Goal: Task Accomplishment & Management: Manage account settings

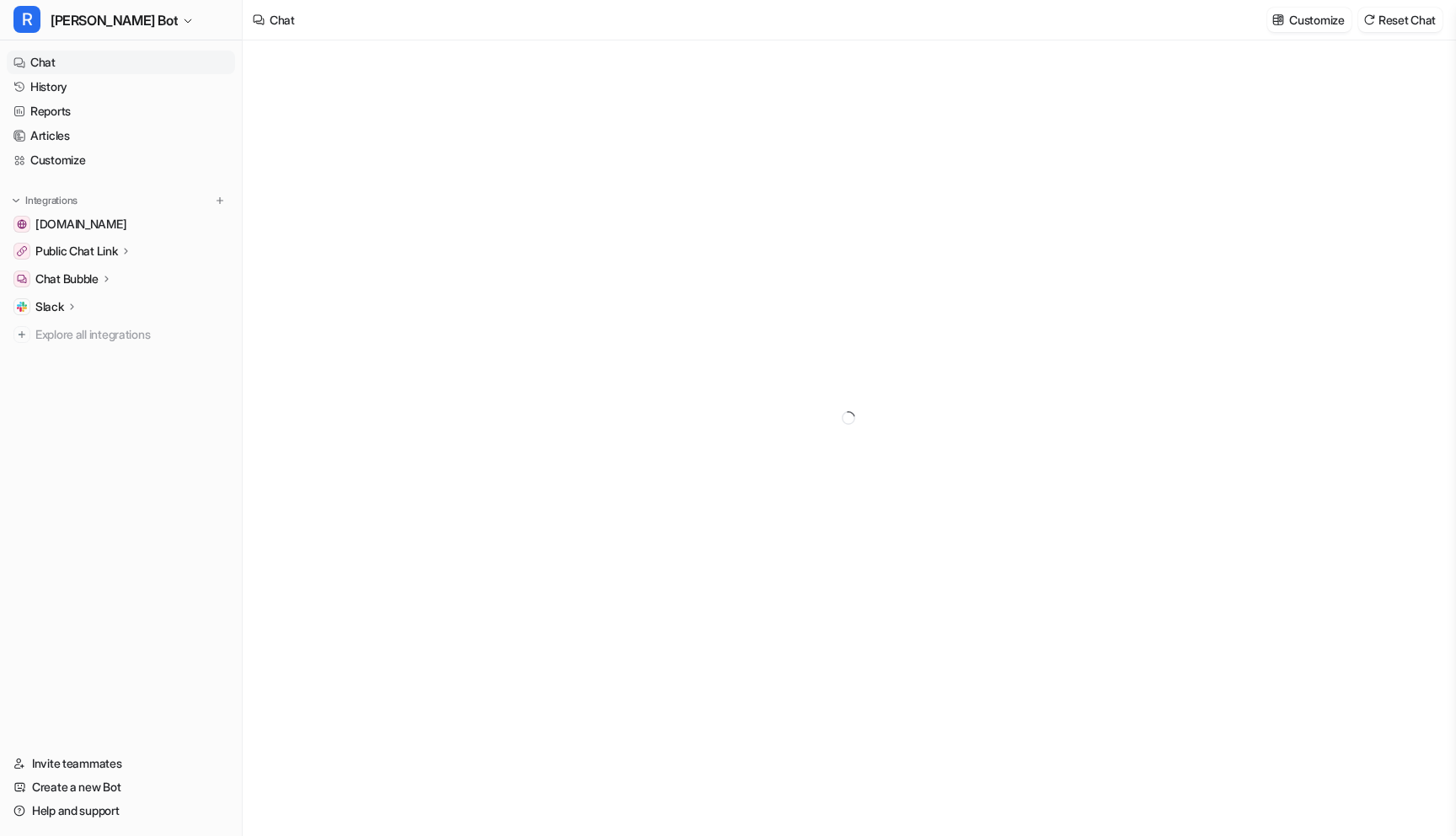
type textarea "**********"
click at [77, 88] on link "History" at bounding box center [120, 86] width 228 height 23
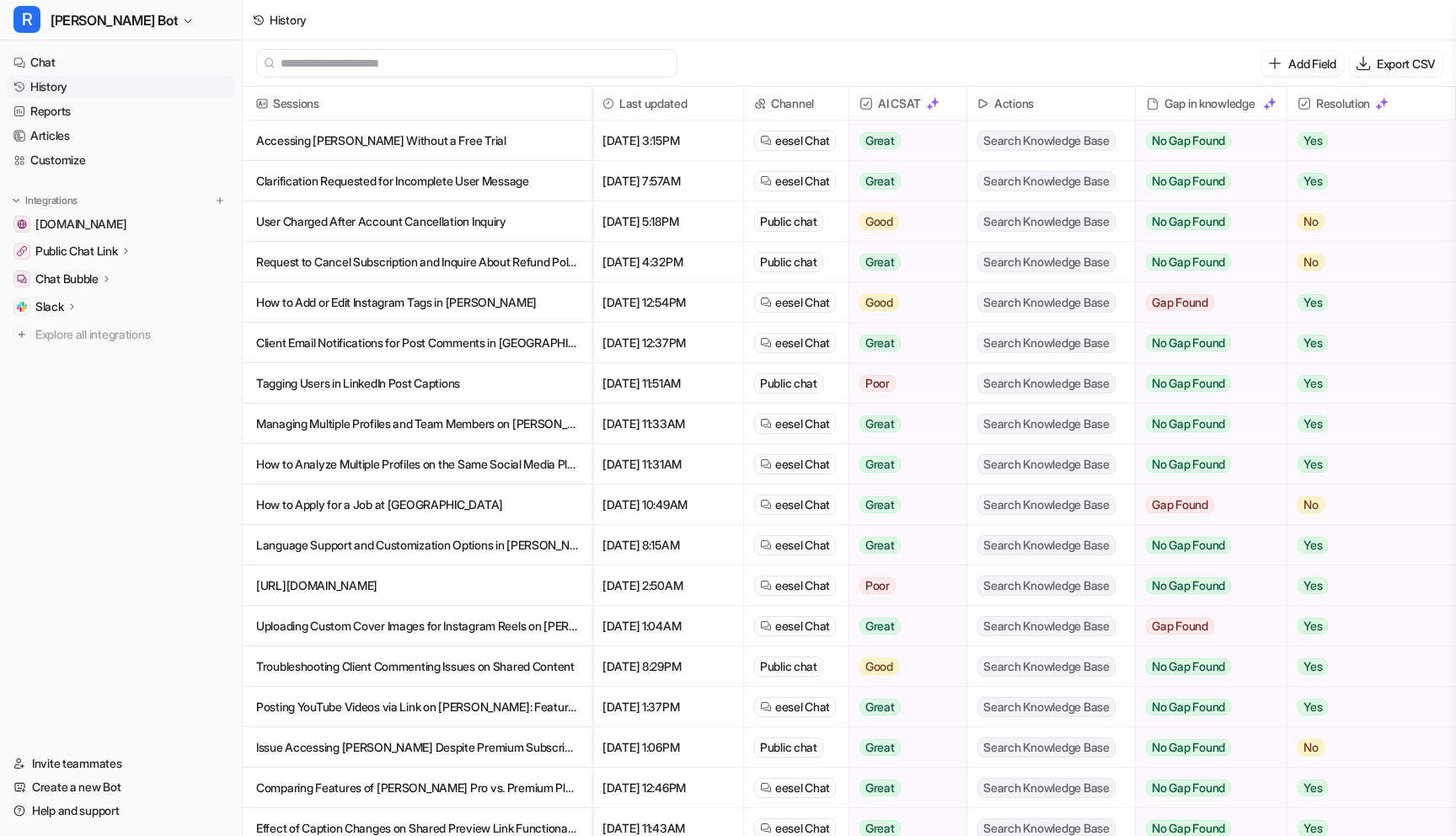
click at [304, 145] on p "Accessing Rella Without a Free Trial" at bounding box center [417, 141] width 322 height 41
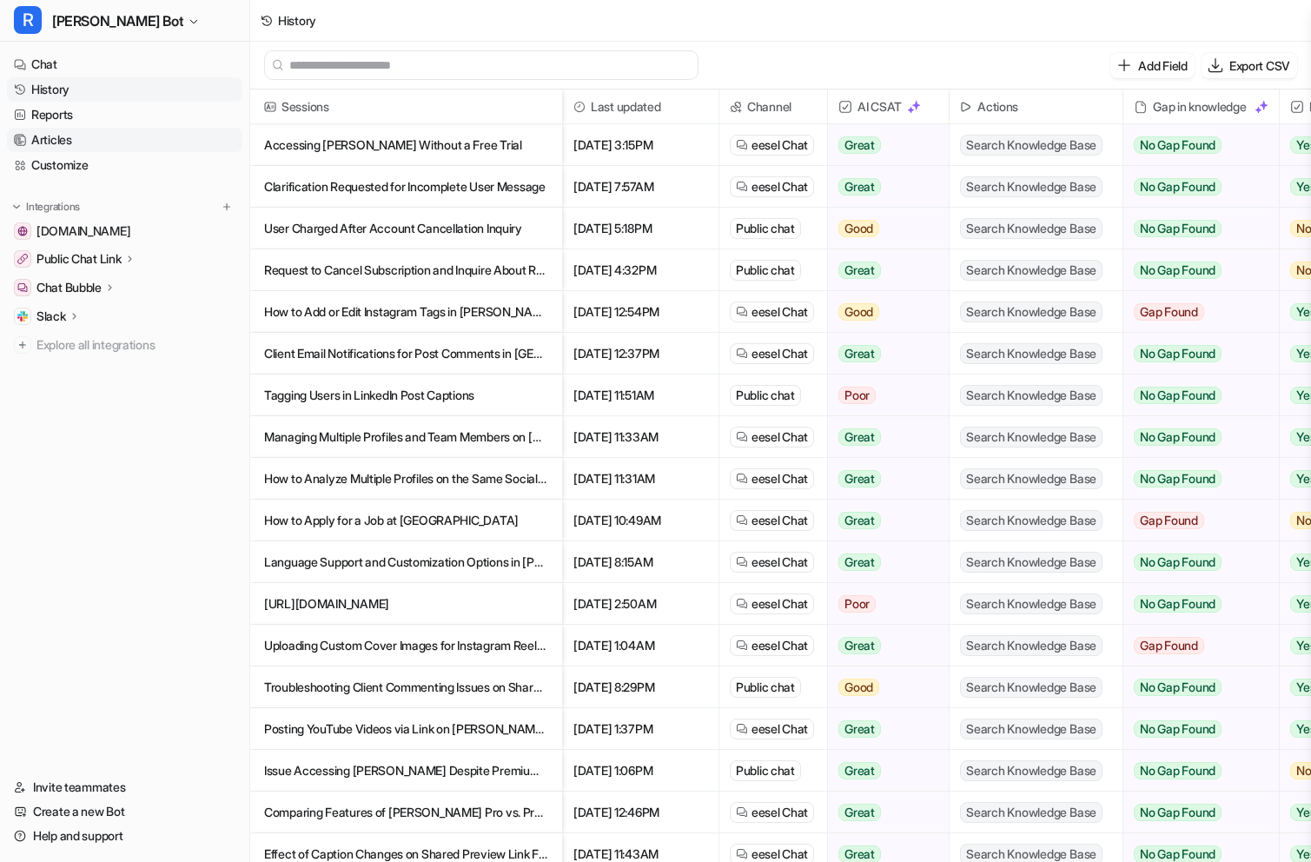
click at [115, 136] on link "Articles" at bounding box center [124, 140] width 235 height 24
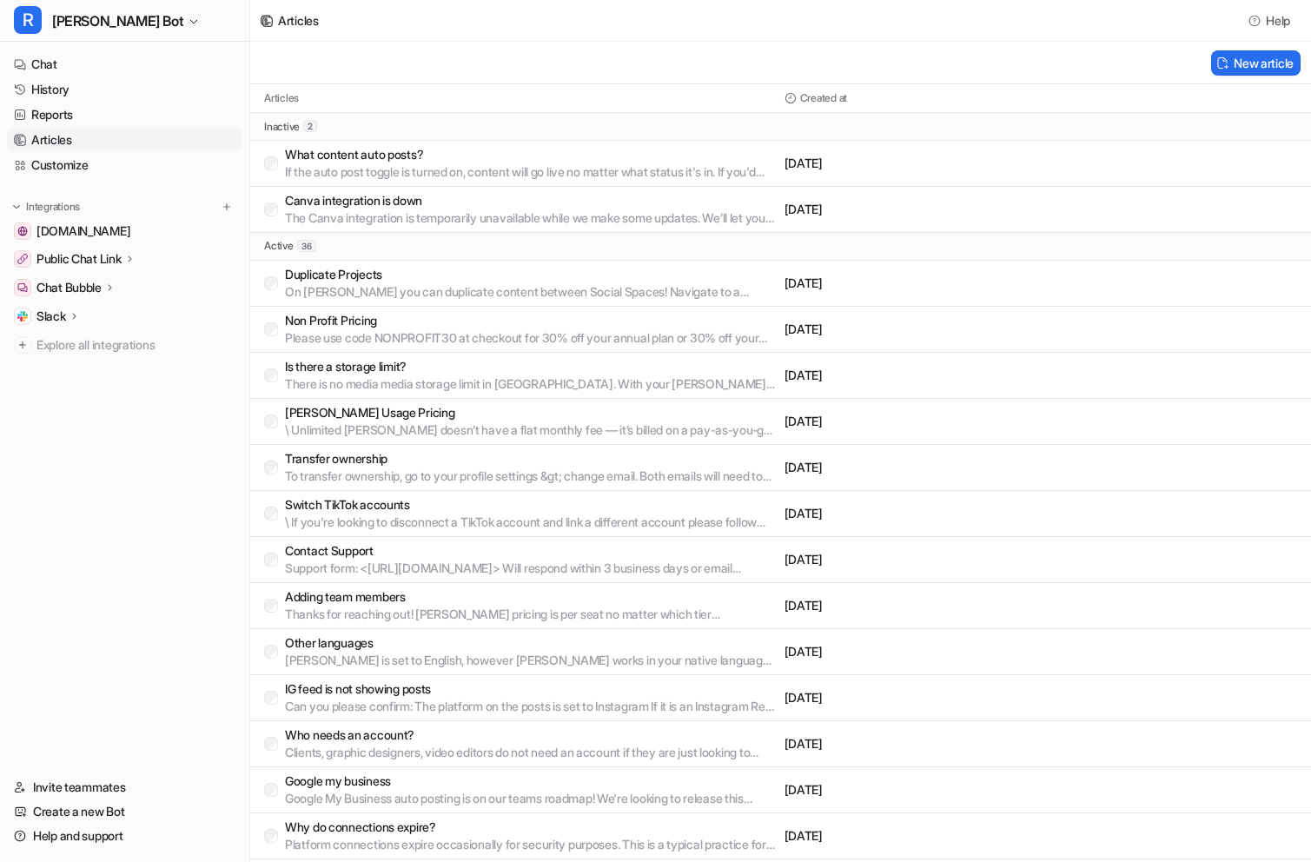
click at [584, 149] on p "What content auto posts?" at bounding box center [531, 154] width 493 height 17
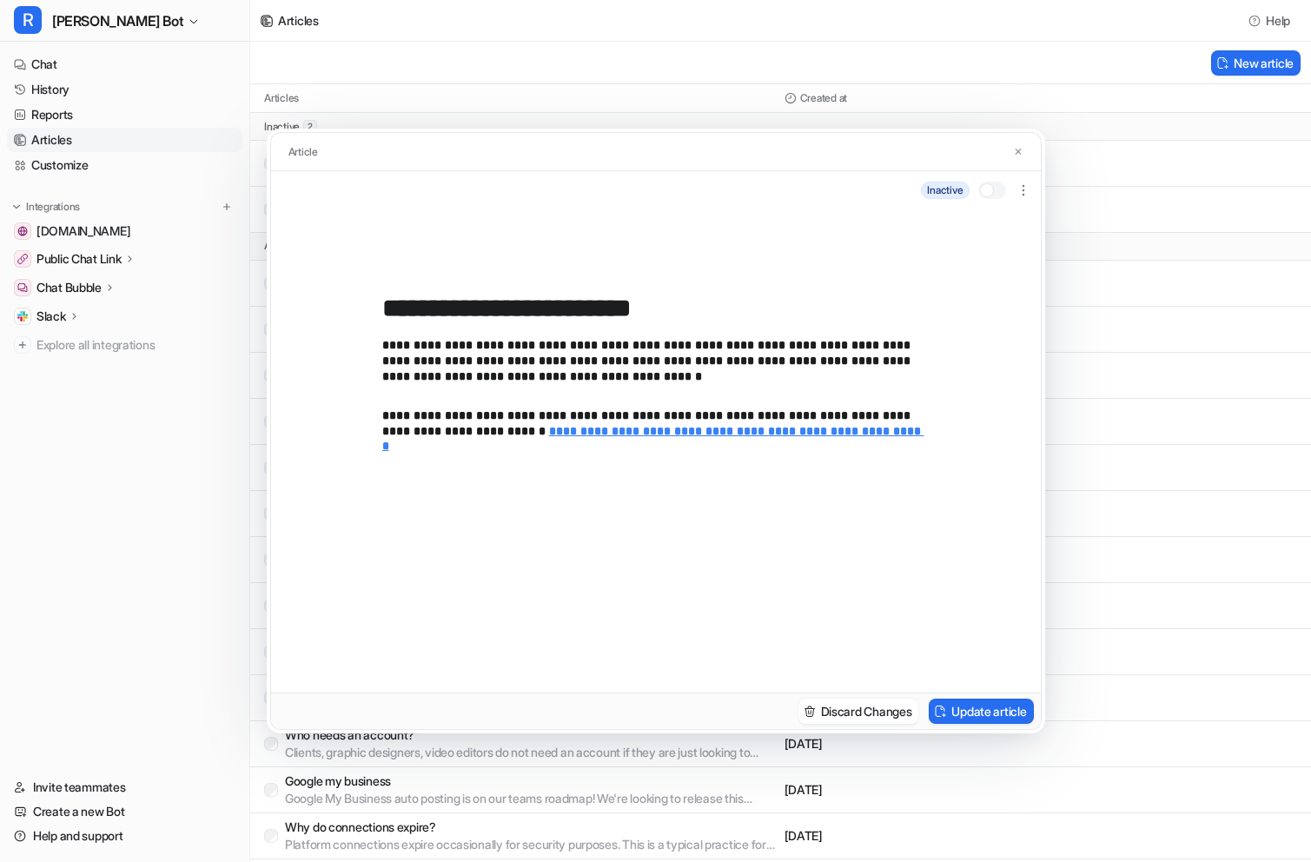
click at [996, 195] on div at bounding box center [992, 190] width 28 height 17
click at [1017, 712] on button "Update article" at bounding box center [981, 711] width 104 height 25
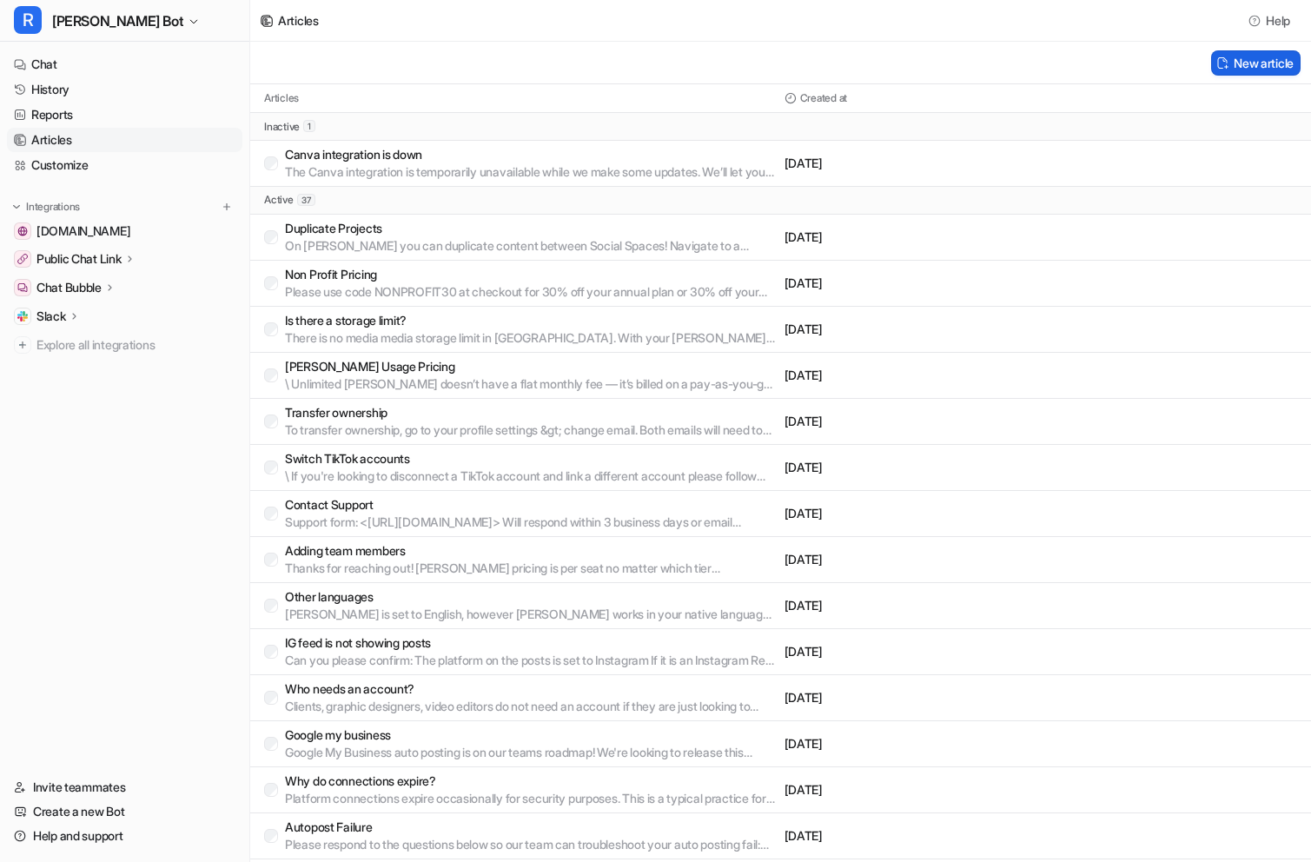
click at [1229, 62] on button "New article" at bounding box center [1255, 62] width 89 height 25
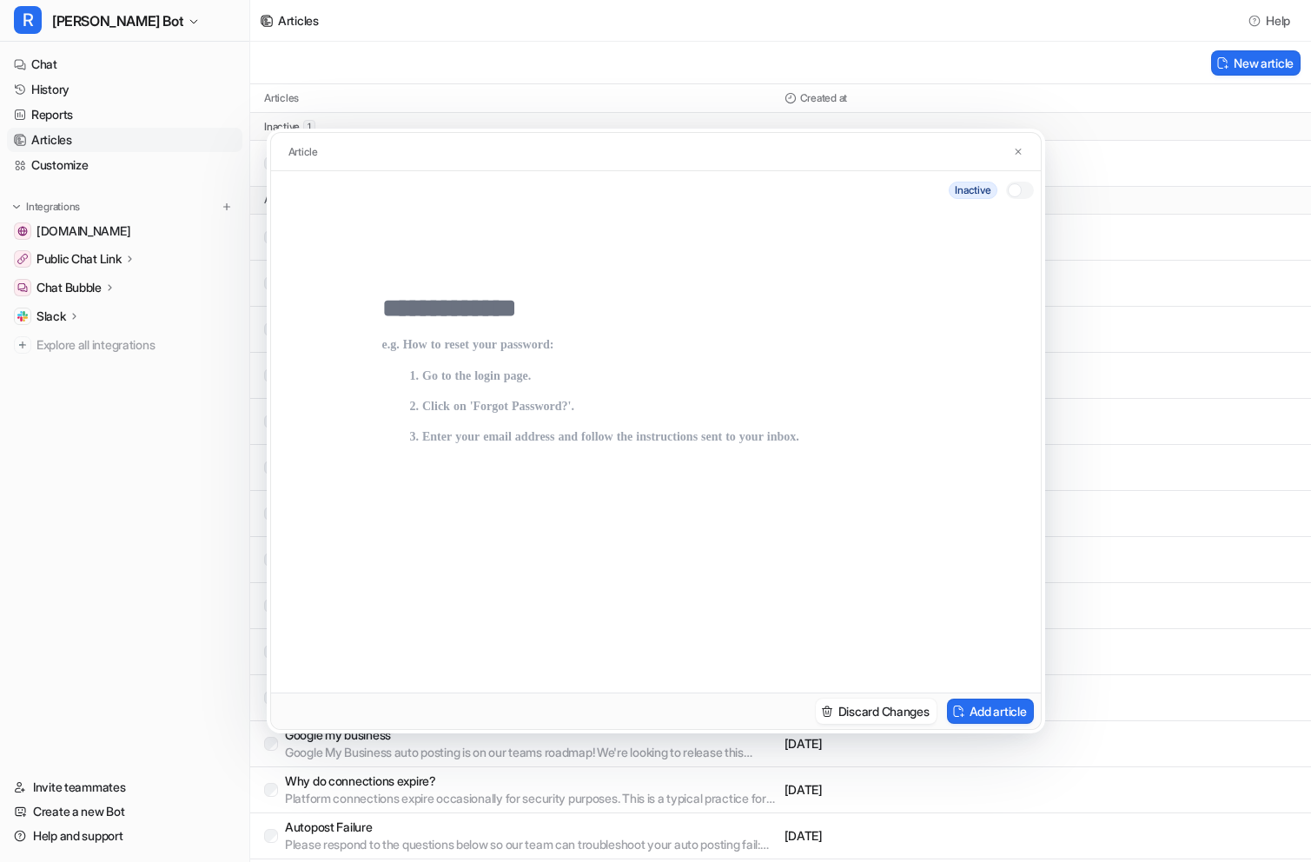
click at [534, 296] on input "text" at bounding box center [655, 308] width 547 height 31
type input "**********"
click at [458, 421] on p at bounding box center [655, 498] width 547 height 320
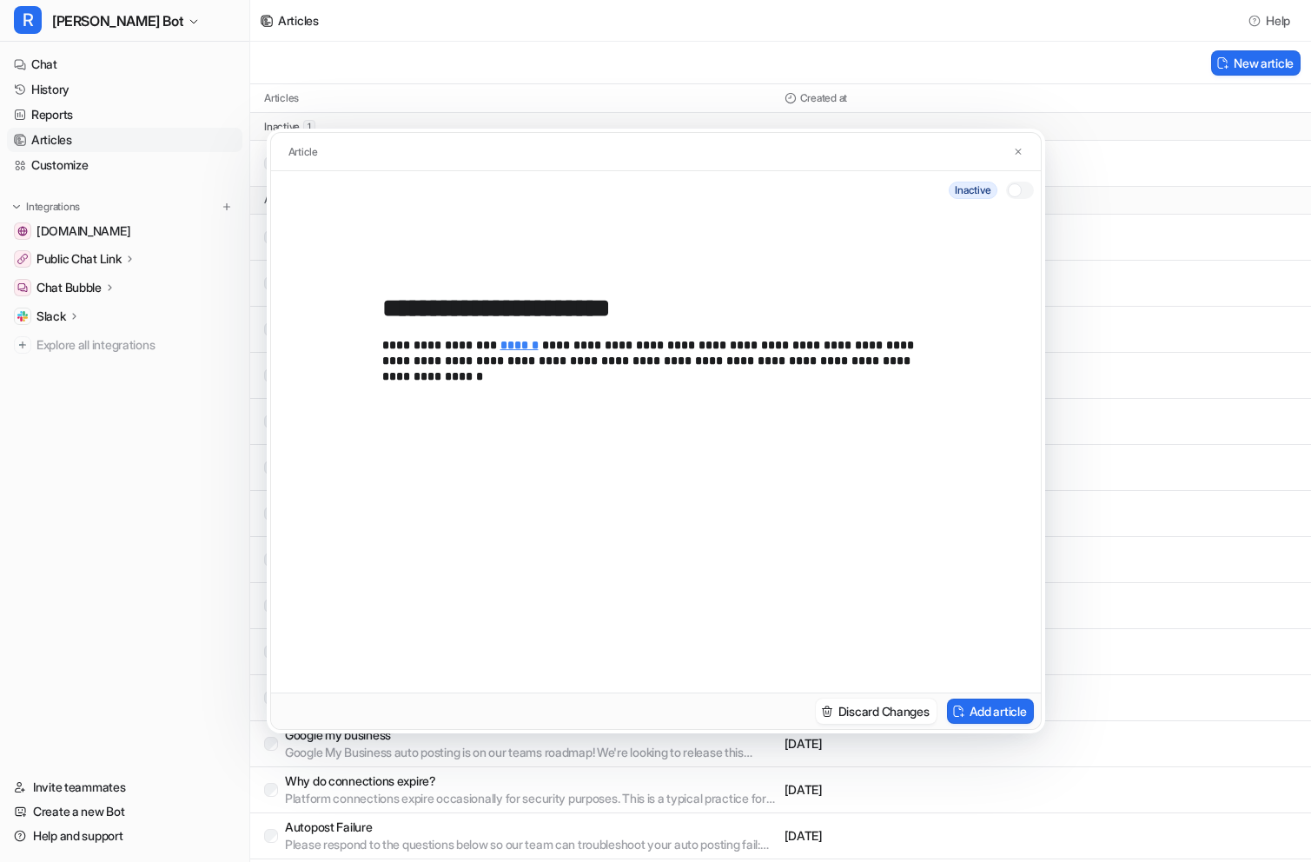
click at [1023, 197] on div at bounding box center [1020, 190] width 28 height 17
click at [994, 712] on button "Add article" at bounding box center [990, 711] width 87 height 25
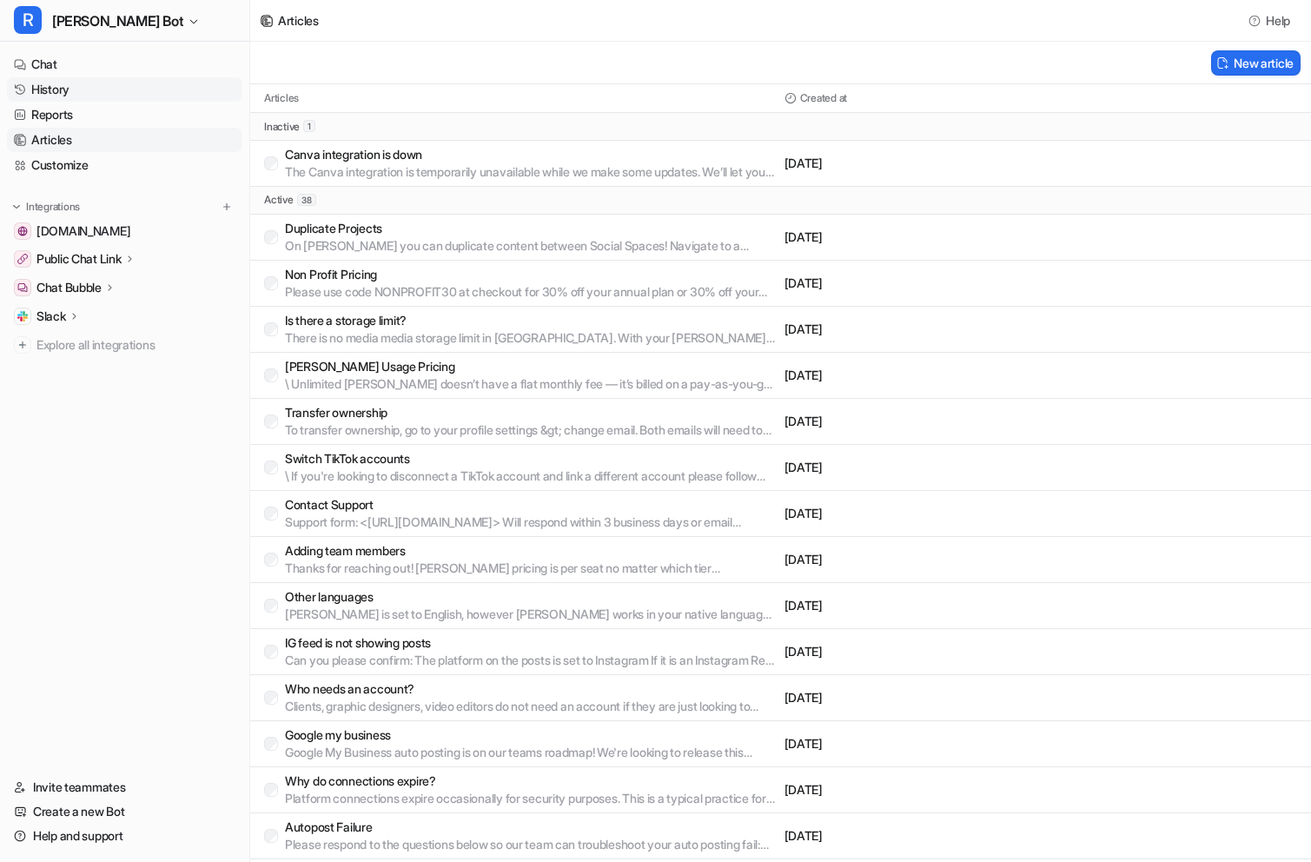
click at [90, 89] on link "History" at bounding box center [124, 89] width 235 height 24
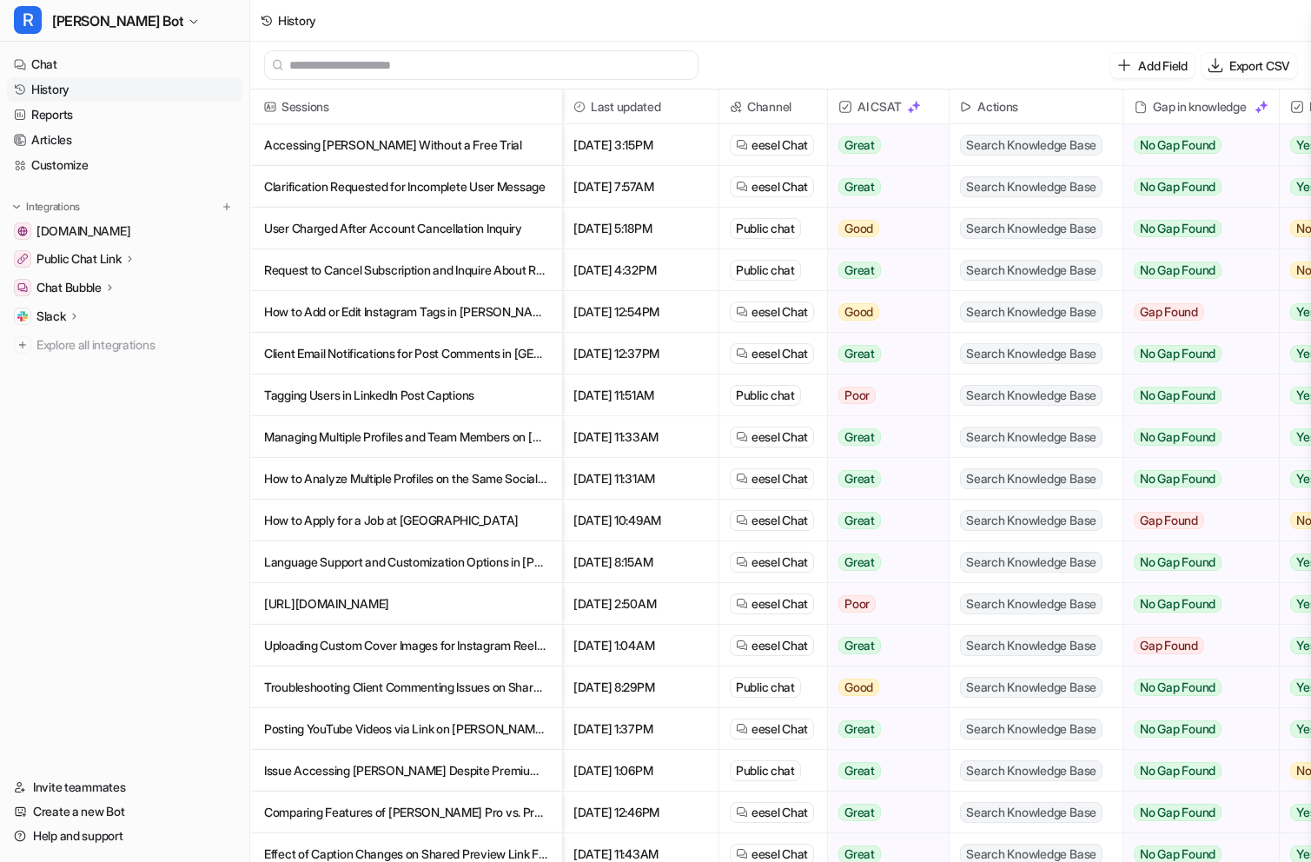
click at [335, 181] on p "Clarification Requested for Incomplete User Message" at bounding box center [406, 187] width 284 height 42
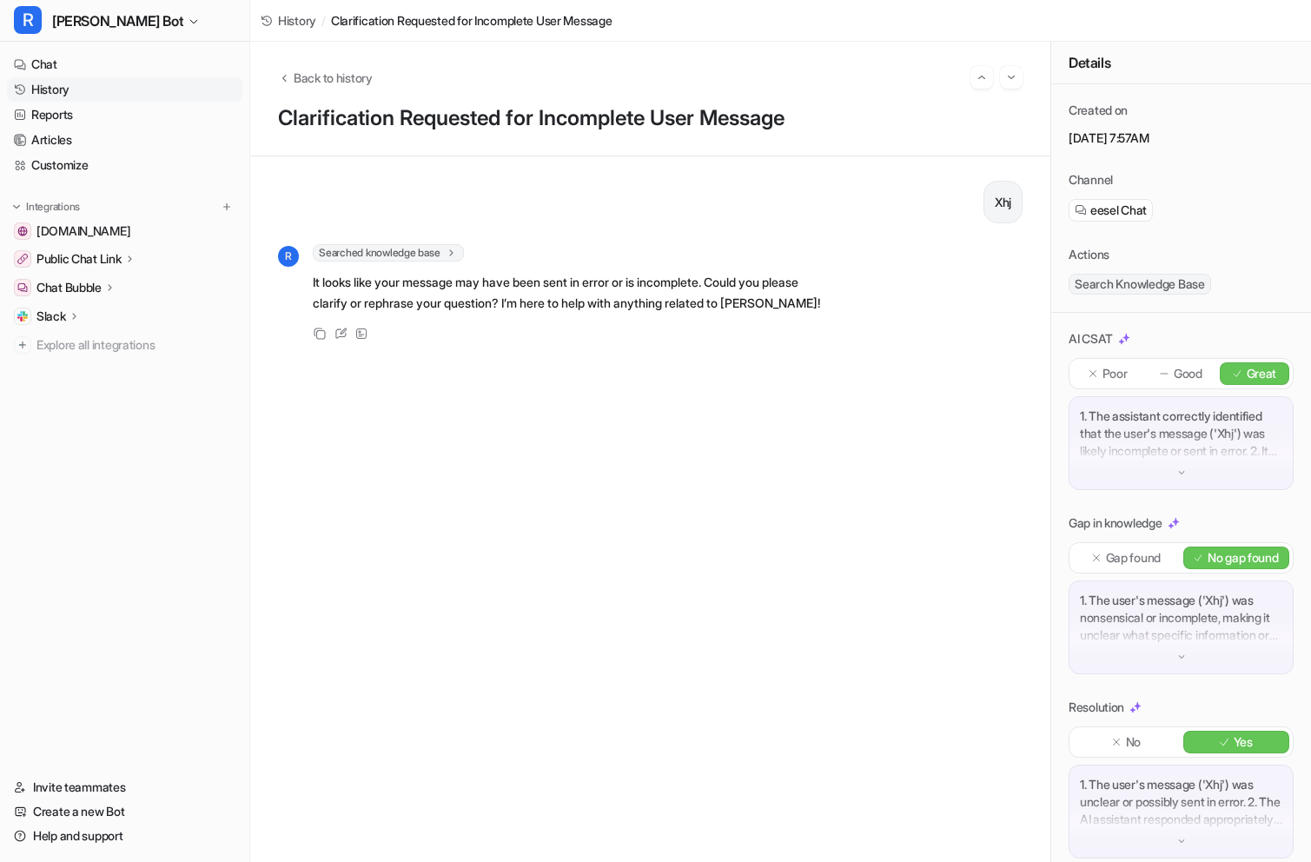
click at [73, 96] on link "History" at bounding box center [124, 89] width 235 height 24
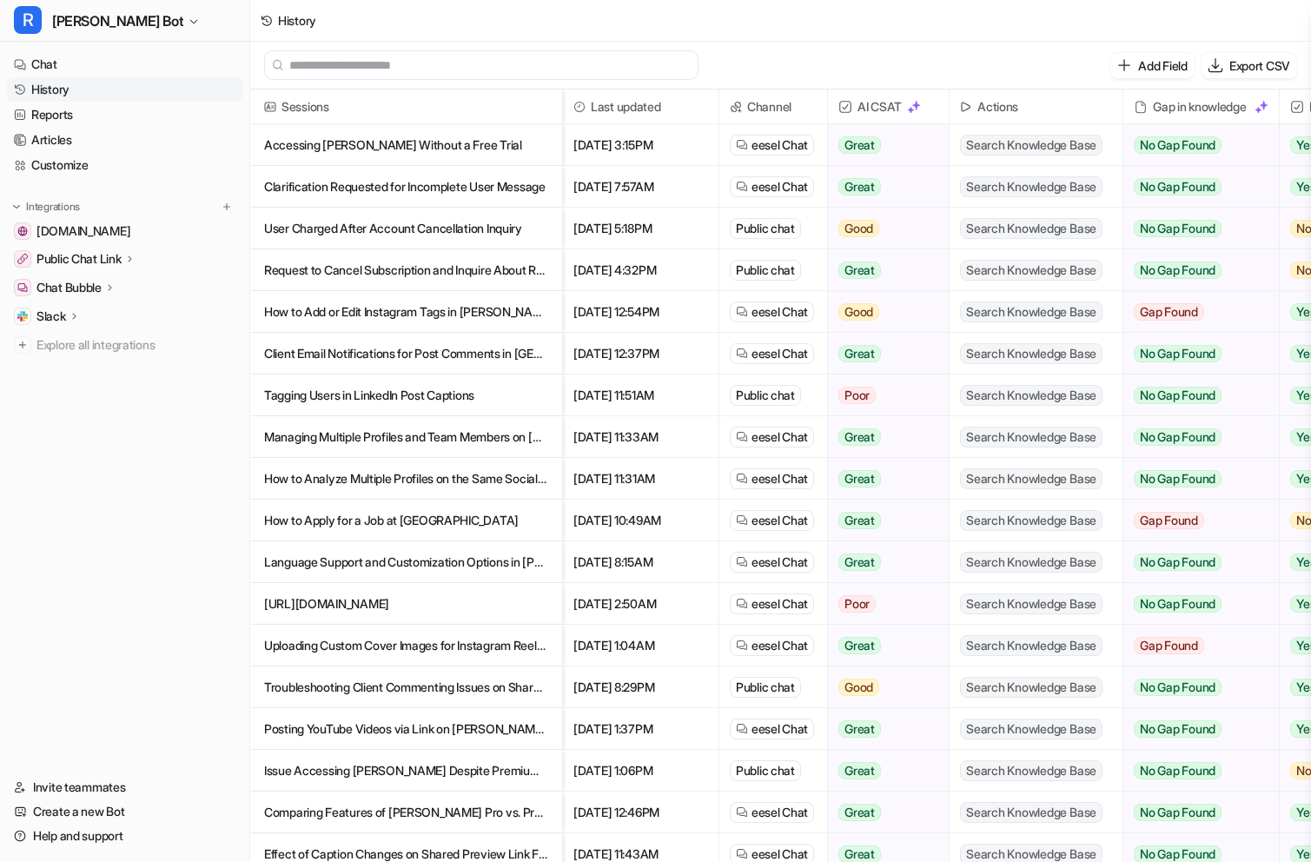
click at [292, 232] on p "User Charged After Account Cancellation Inquiry" at bounding box center [406, 229] width 284 height 42
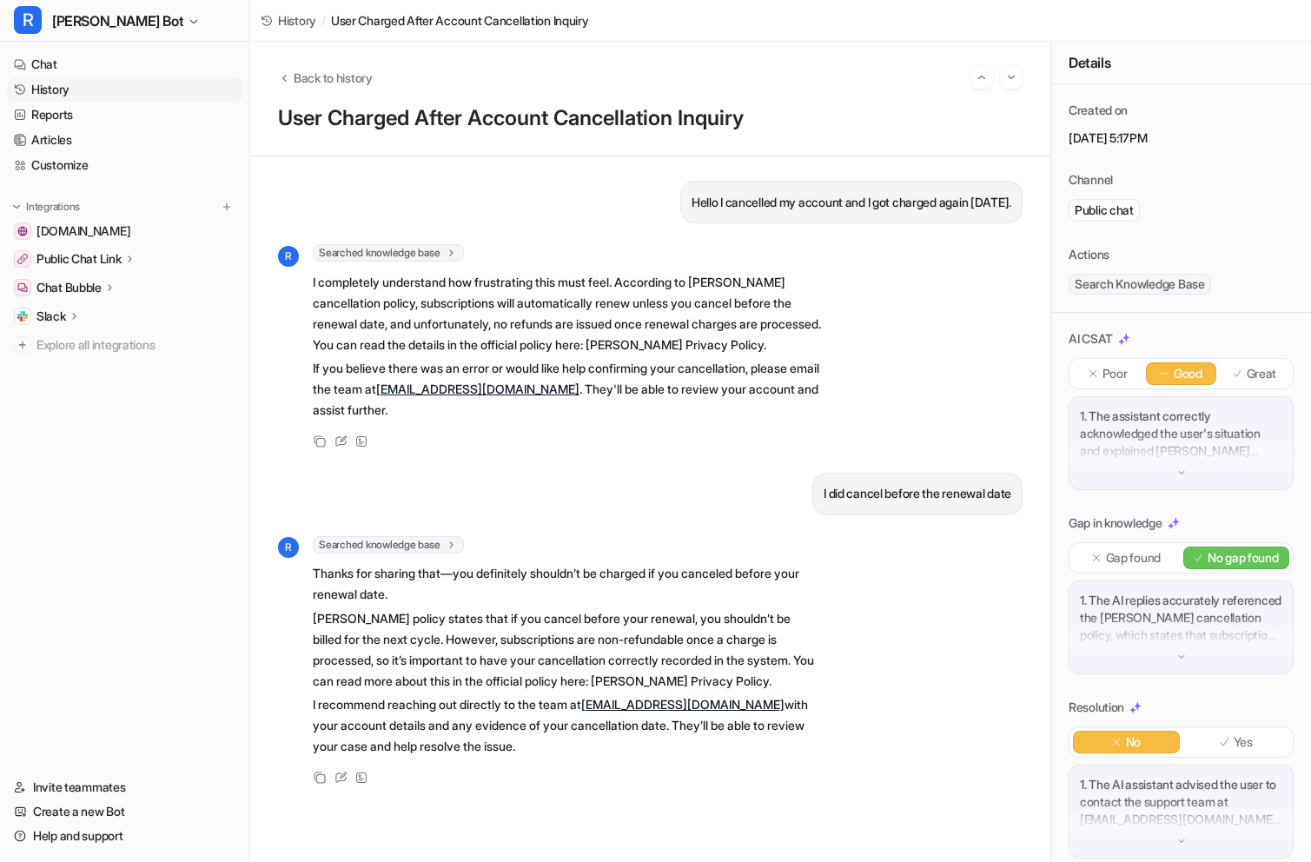
click at [70, 87] on link "History" at bounding box center [124, 89] width 235 height 24
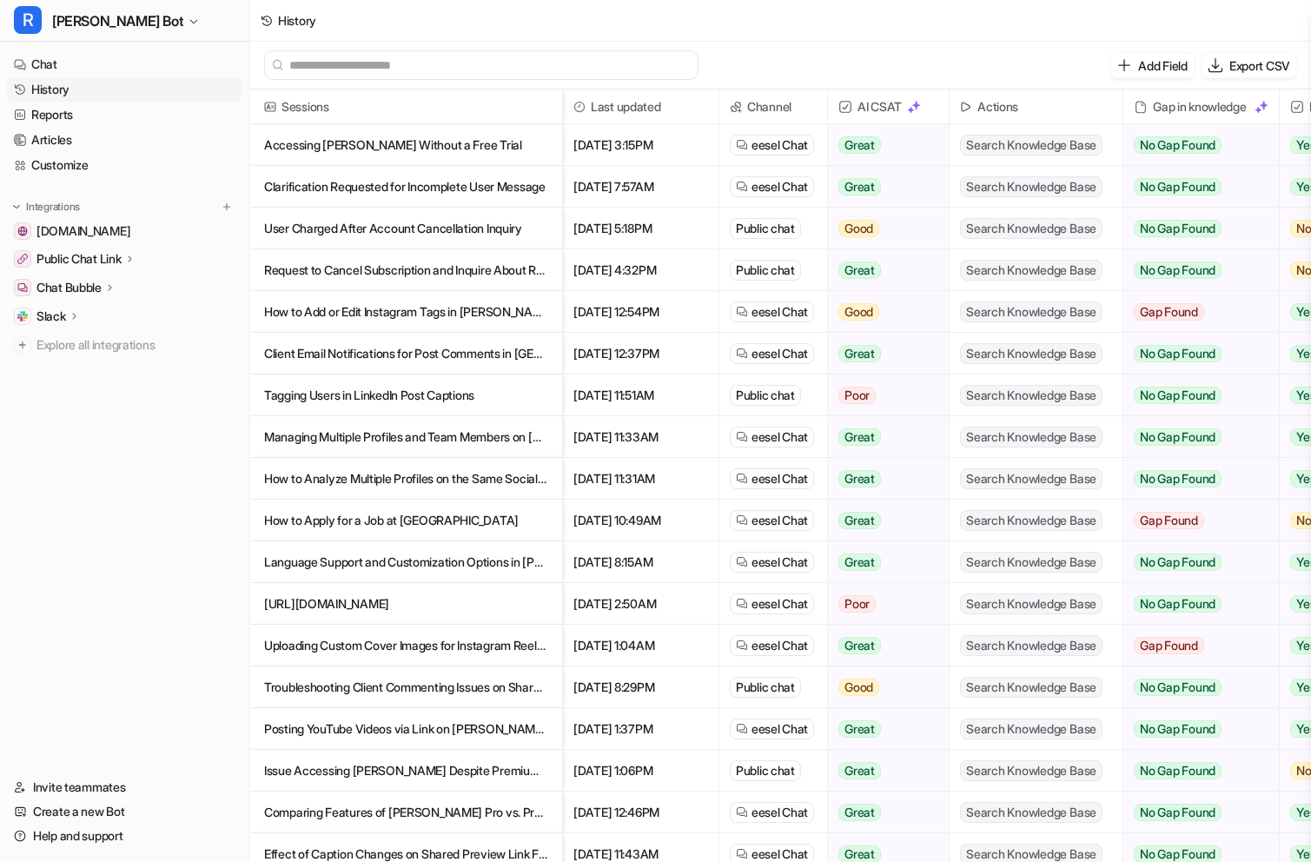
click at [370, 284] on p "Request to Cancel Subscription and Inquire About Refund Policy" at bounding box center [406, 270] width 284 height 42
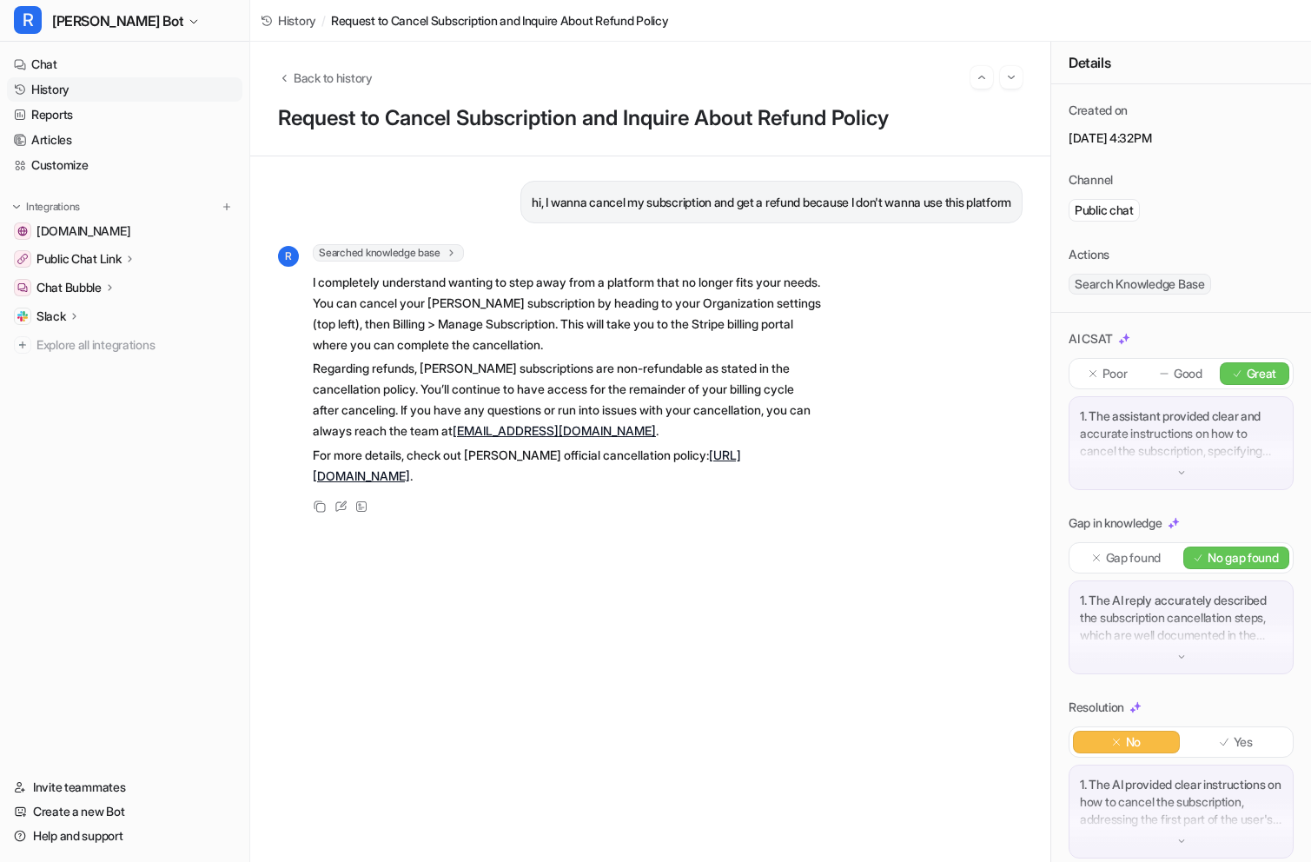
click at [50, 87] on link "History" at bounding box center [124, 89] width 235 height 24
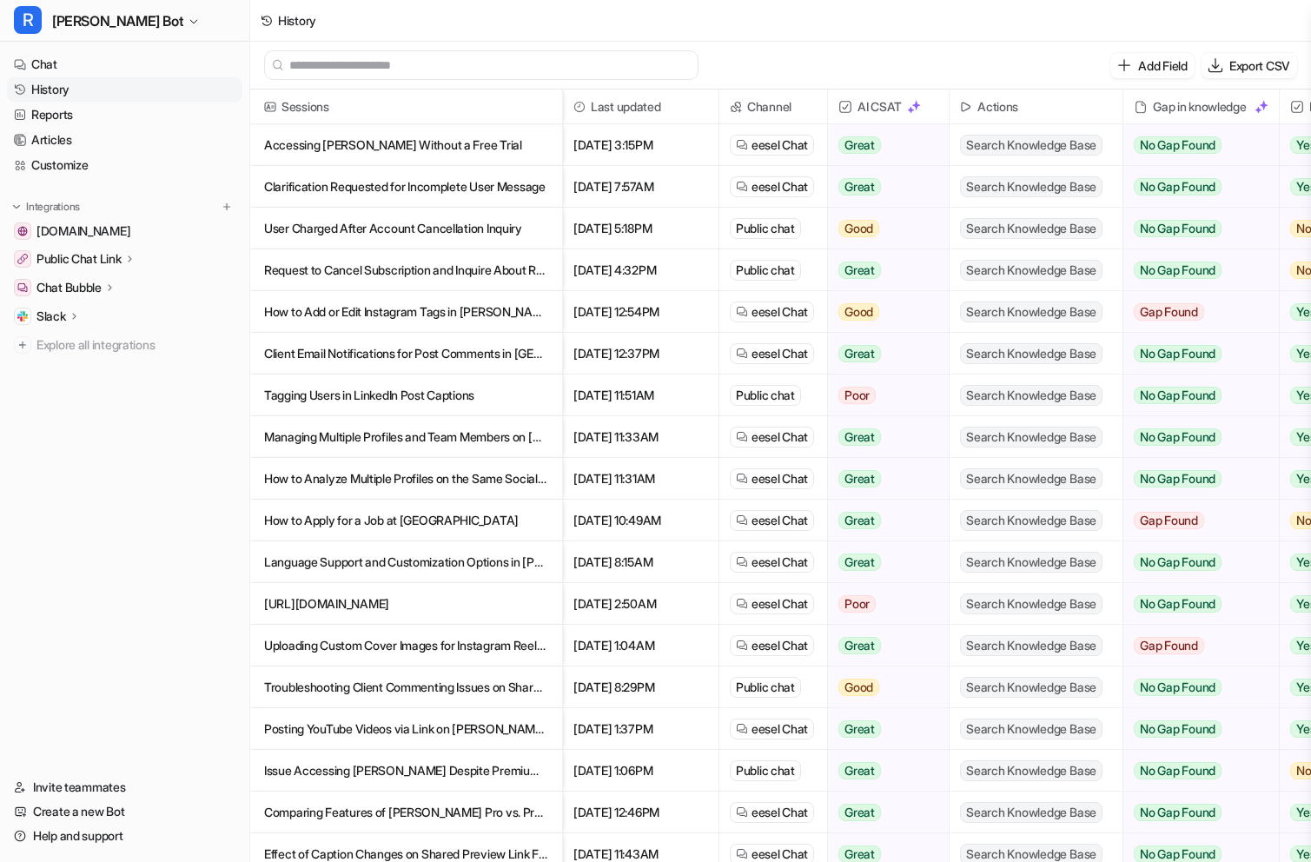
click at [307, 305] on p "How to Add or Edit Instagram Tags in [PERSON_NAME]" at bounding box center [406, 312] width 284 height 42
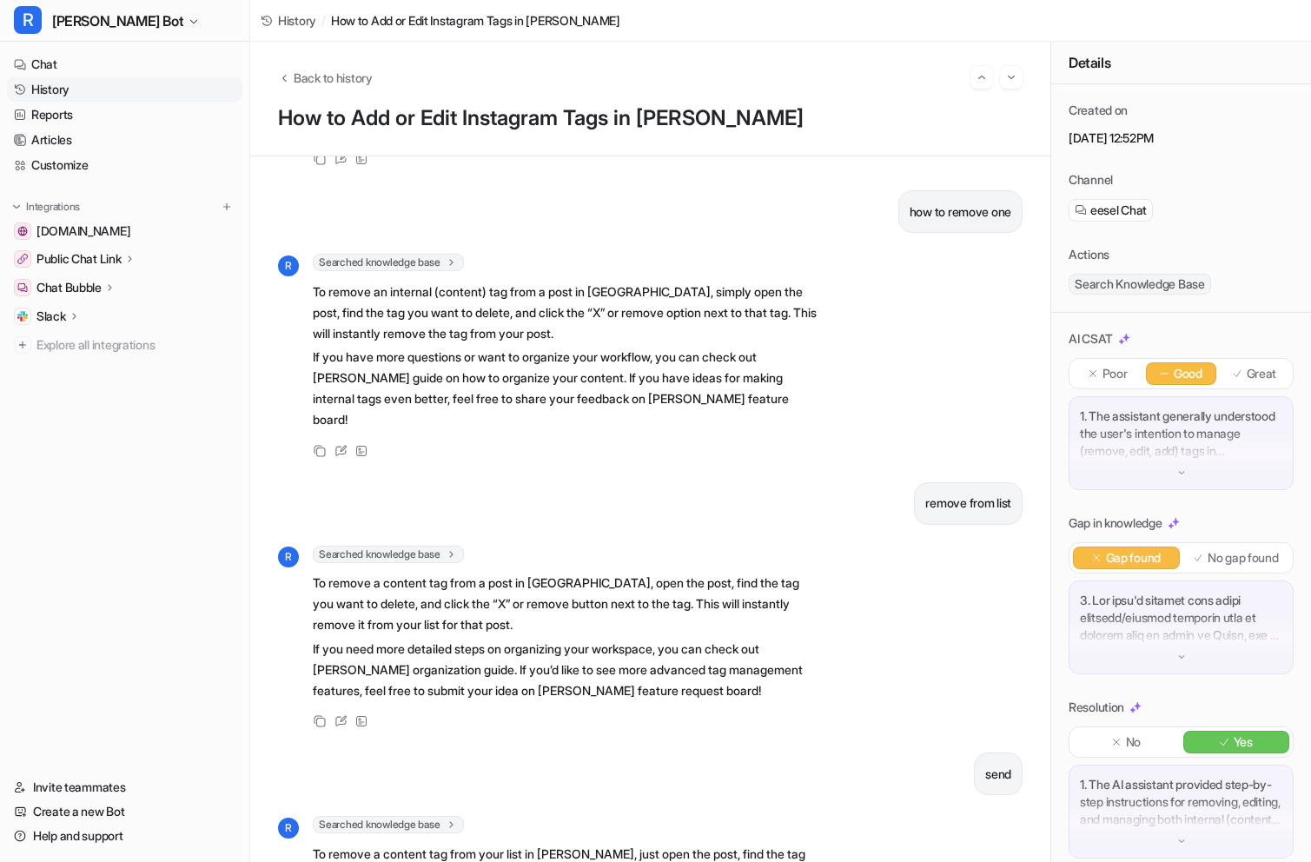
scroll to position [105, 0]
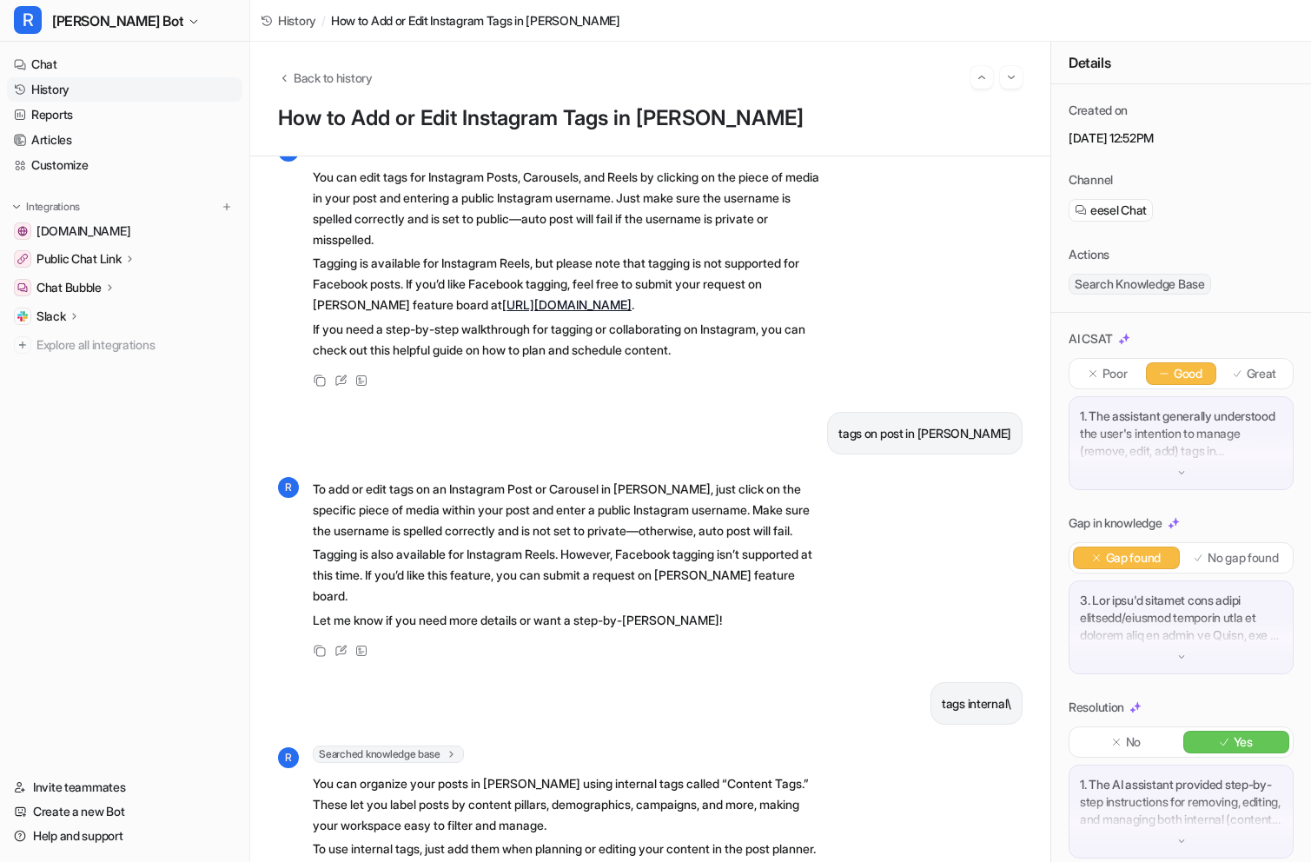
click at [56, 92] on link "History" at bounding box center [124, 89] width 235 height 24
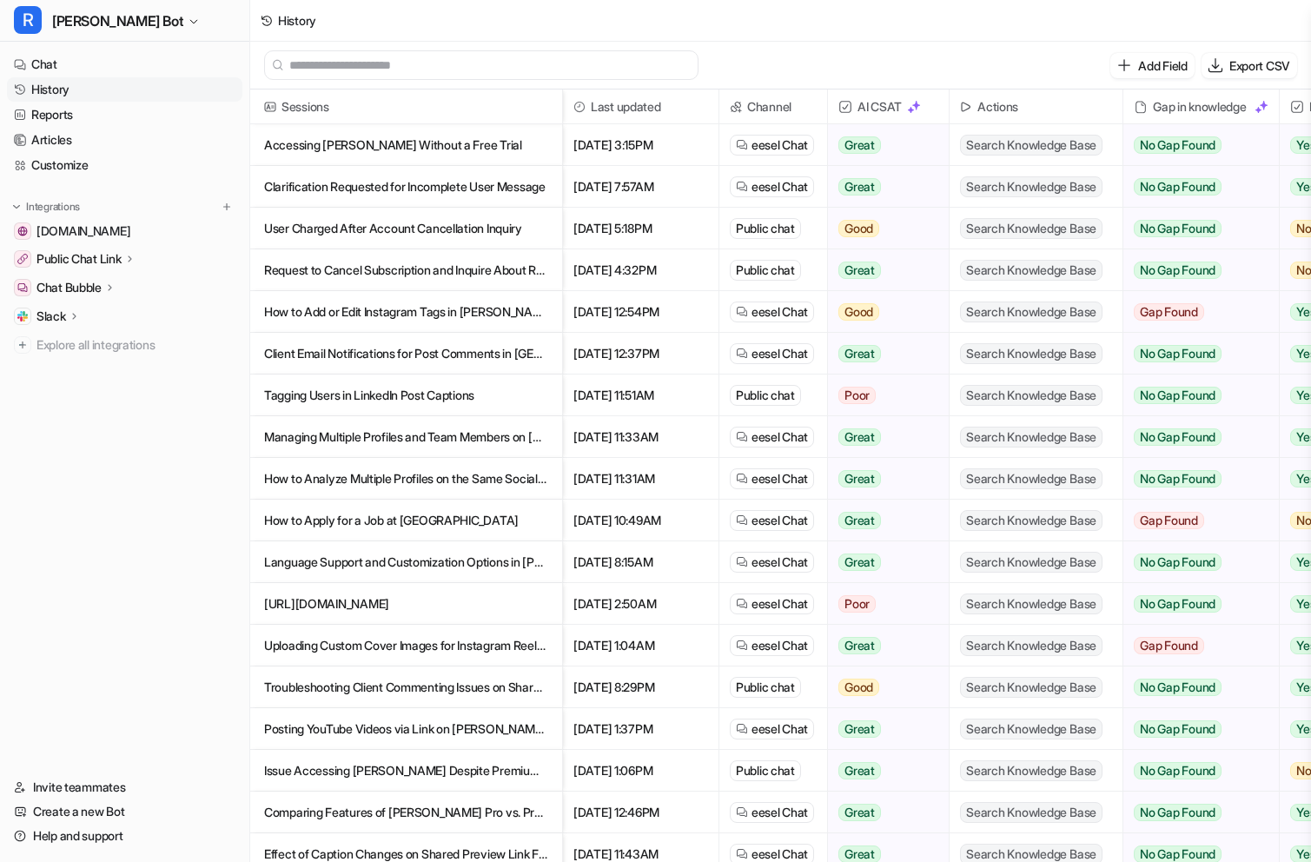
click at [406, 358] on p "Client Email Notifications for Post Comments in [GEOGRAPHIC_DATA]" at bounding box center [406, 354] width 284 height 42
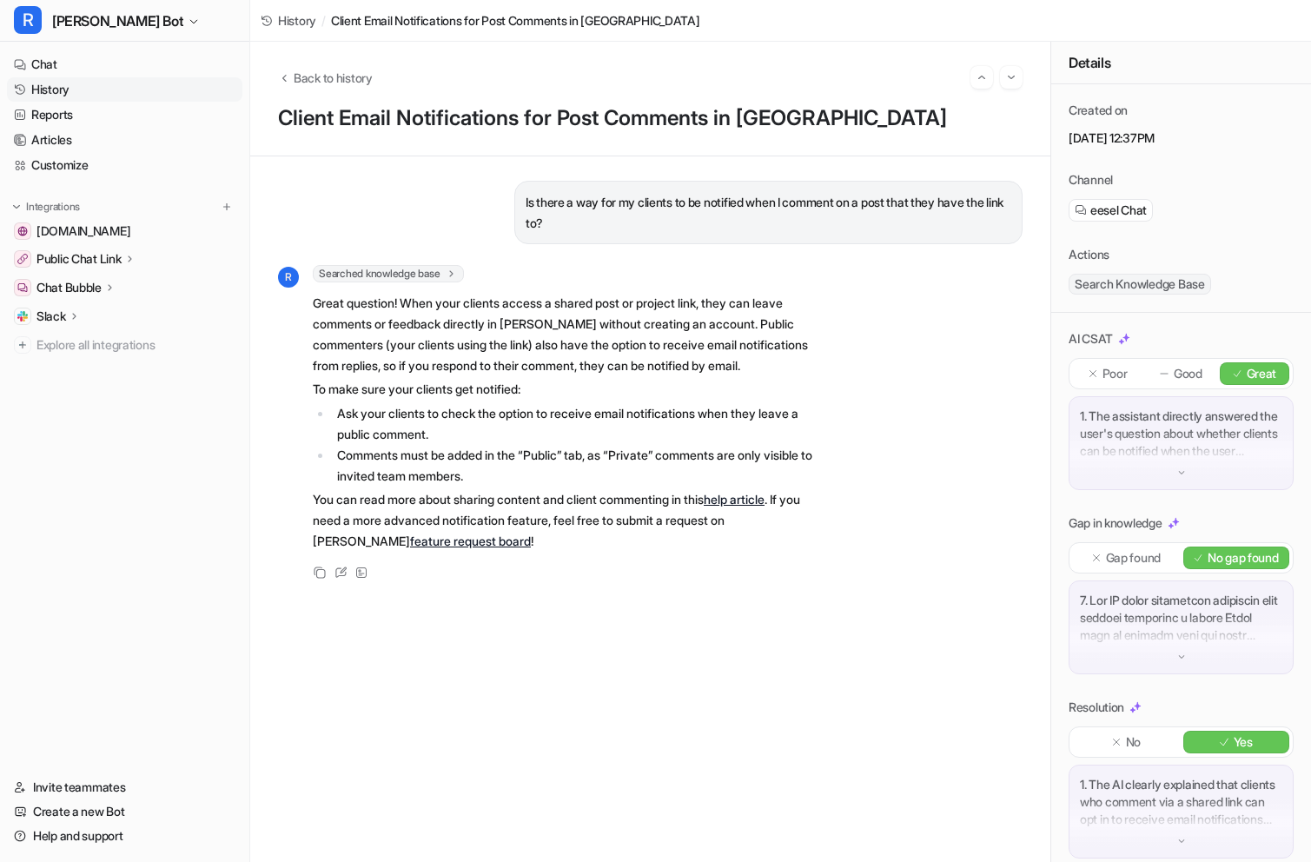
click at [90, 85] on link "History" at bounding box center [124, 89] width 235 height 24
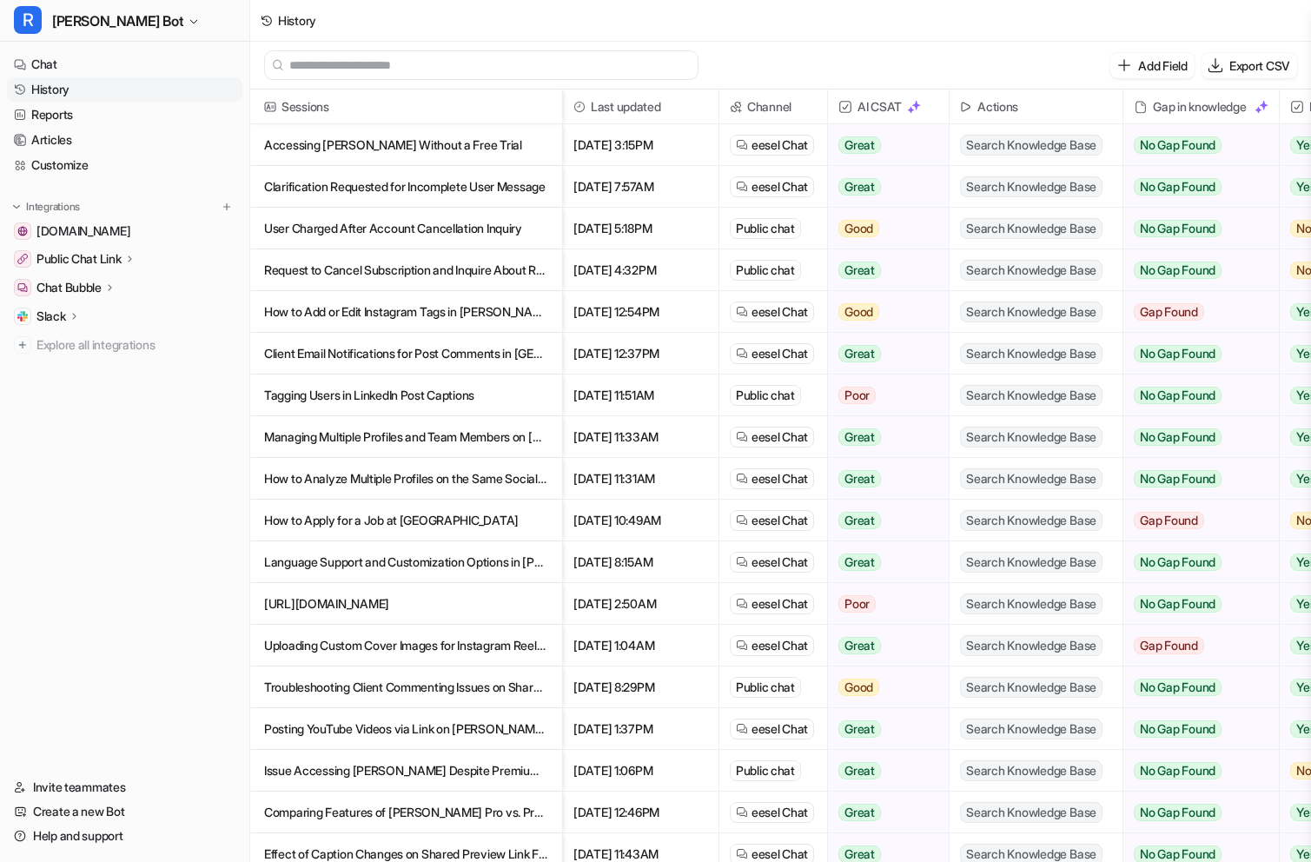
click at [408, 442] on p "Managing Multiple Profiles and Team Members on [PERSON_NAME]" at bounding box center [406, 437] width 284 height 42
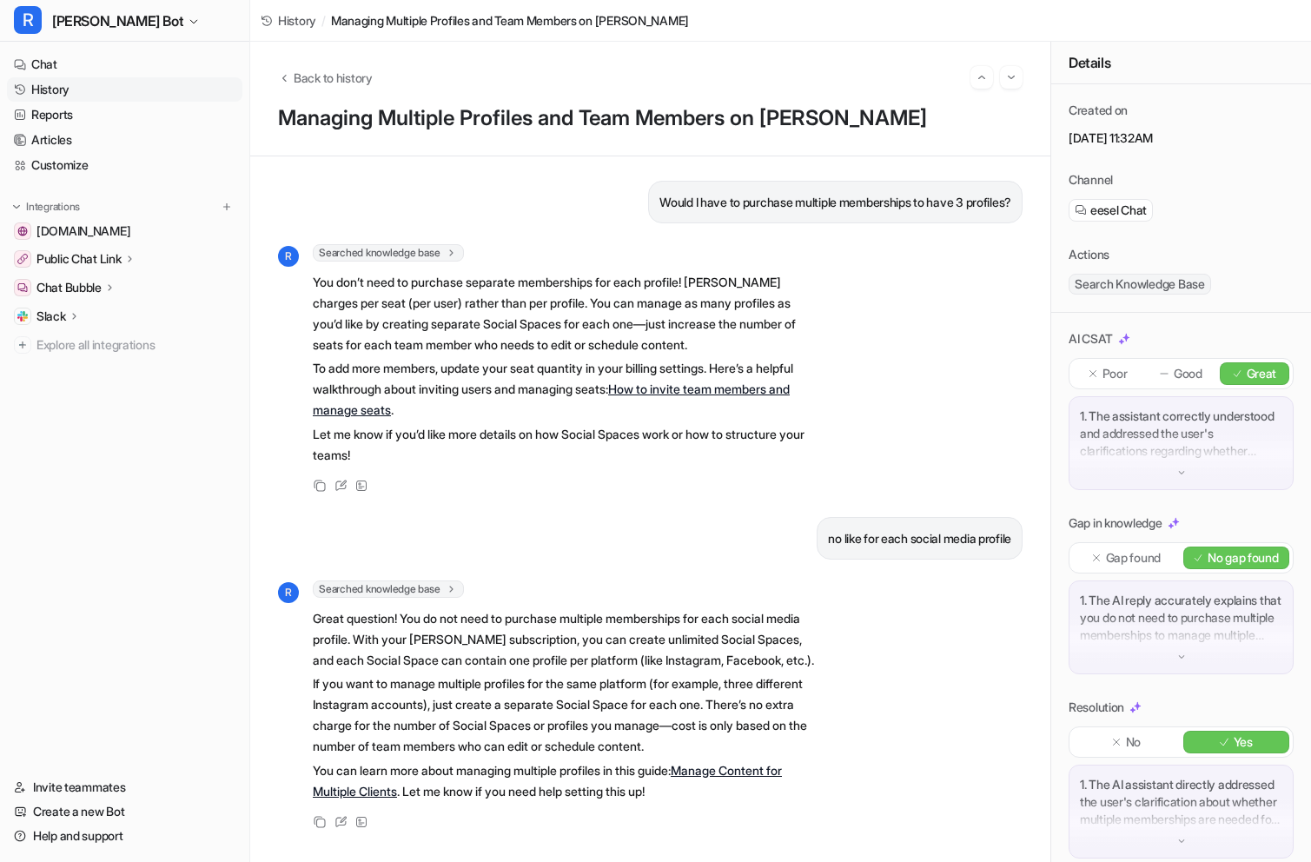
click at [90, 89] on link "History" at bounding box center [124, 89] width 235 height 24
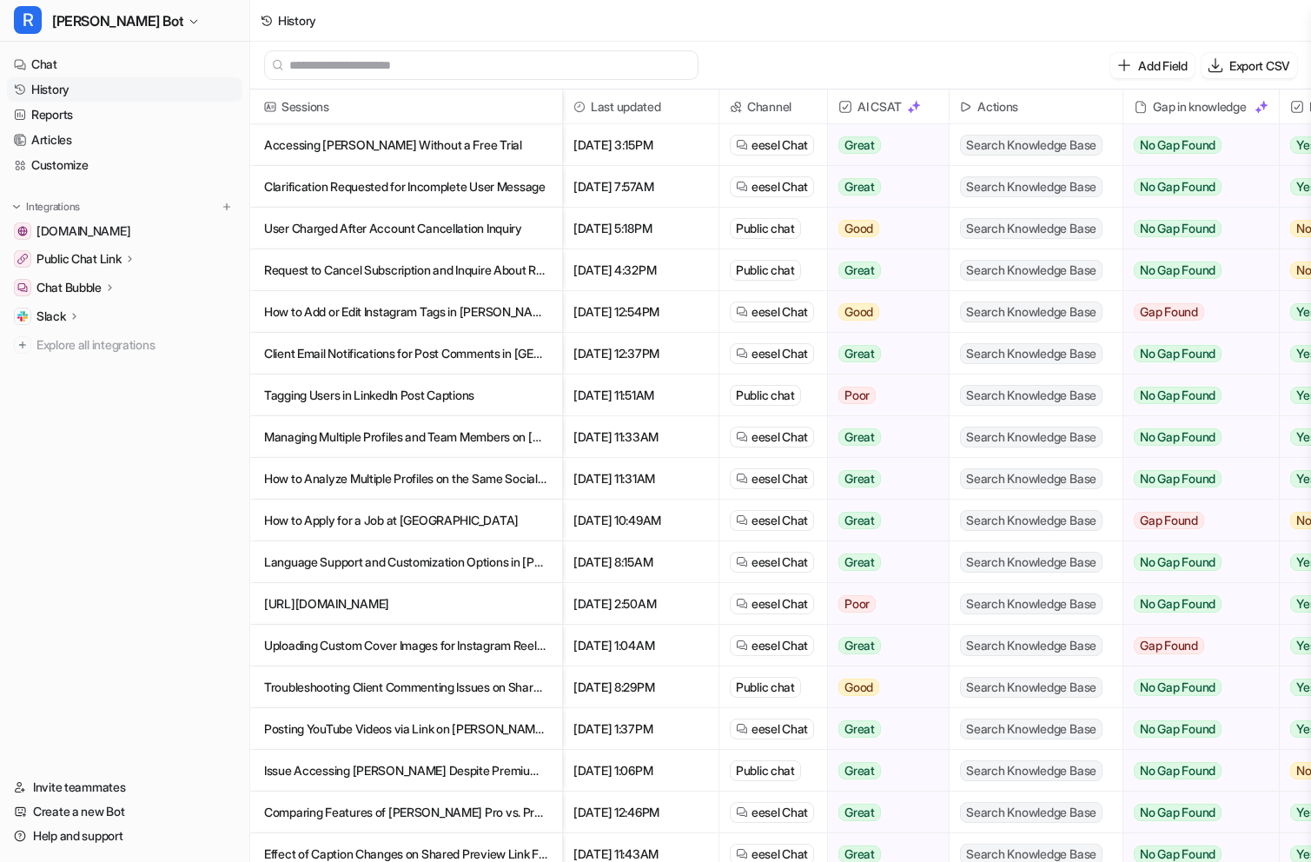
click at [453, 476] on p "How to Analyze Multiple Profiles on the Same Social Media Platform with [PERSON…" at bounding box center [406, 479] width 284 height 42
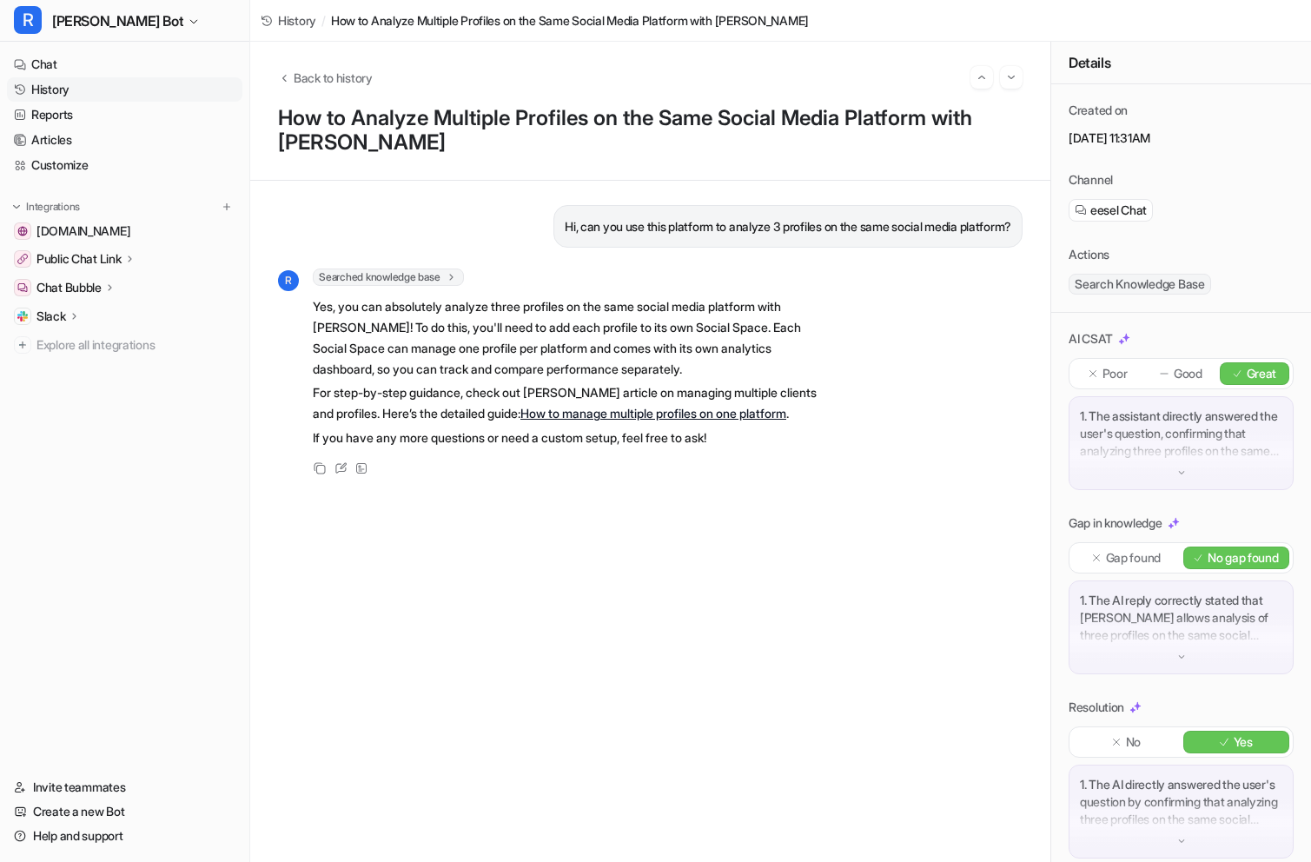
click at [34, 97] on link "History" at bounding box center [124, 89] width 235 height 24
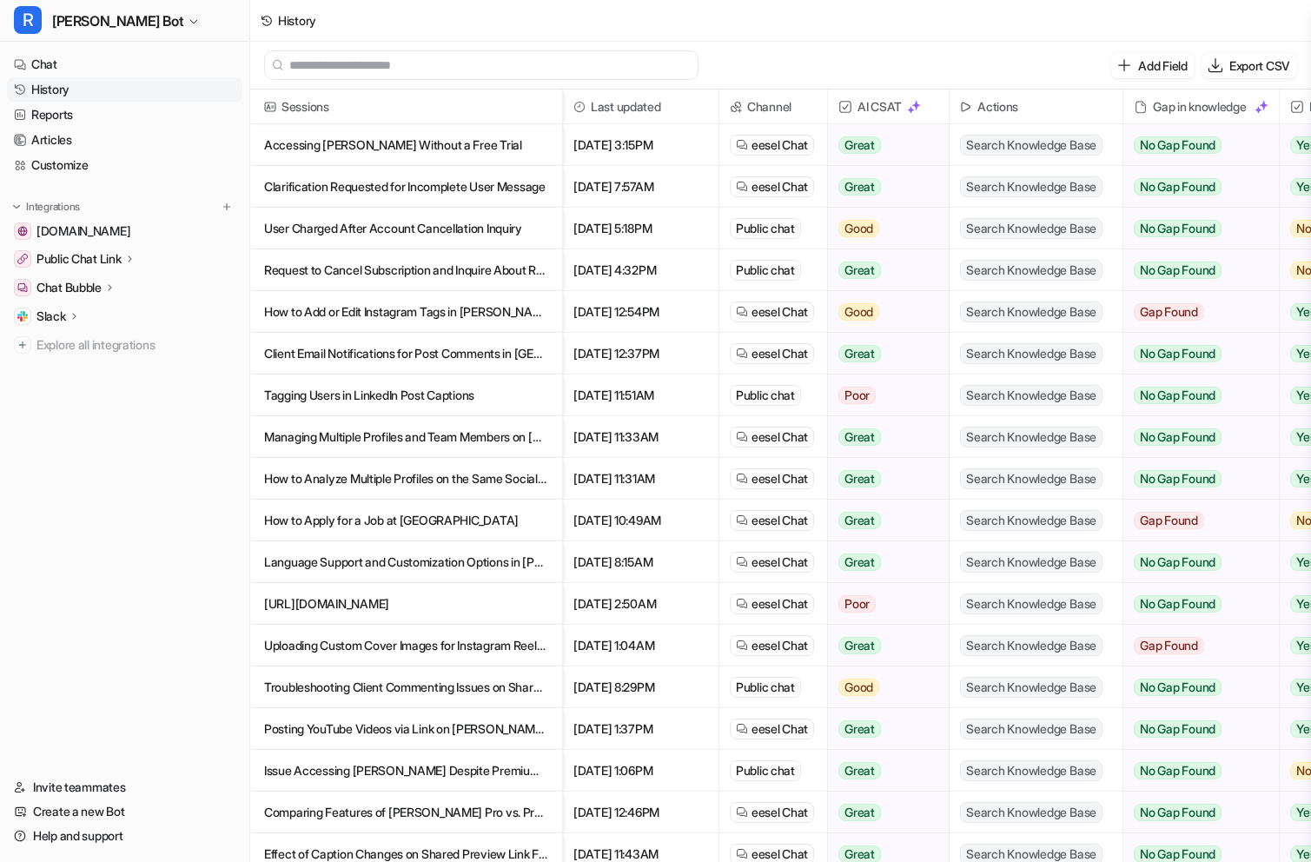
click at [440, 530] on p "How to Apply for a Job at [GEOGRAPHIC_DATA]" at bounding box center [406, 521] width 284 height 42
click at [424, 518] on p "How to Apply for a Job at [GEOGRAPHIC_DATA]" at bounding box center [406, 521] width 284 height 42
click at [410, 514] on p "How to Apply for a Job at [GEOGRAPHIC_DATA]" at bounding box center [406, 521] width 284 height 42
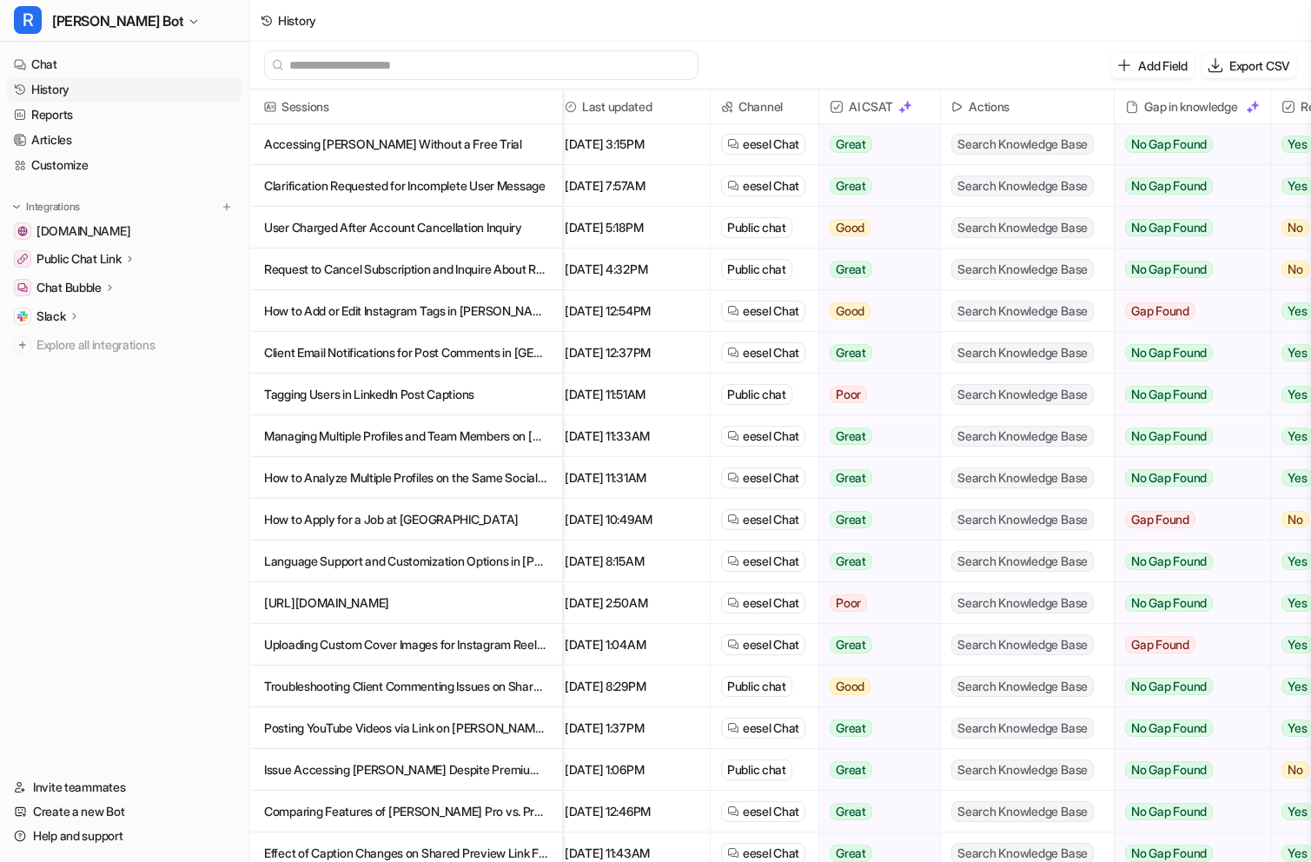
scroll to position [0, 11]
click at [345, 522] on p "How to Apply for a Job at [GEOGRAPHIC_DATA]" at bounding box center [406, 521] width 284 height 42
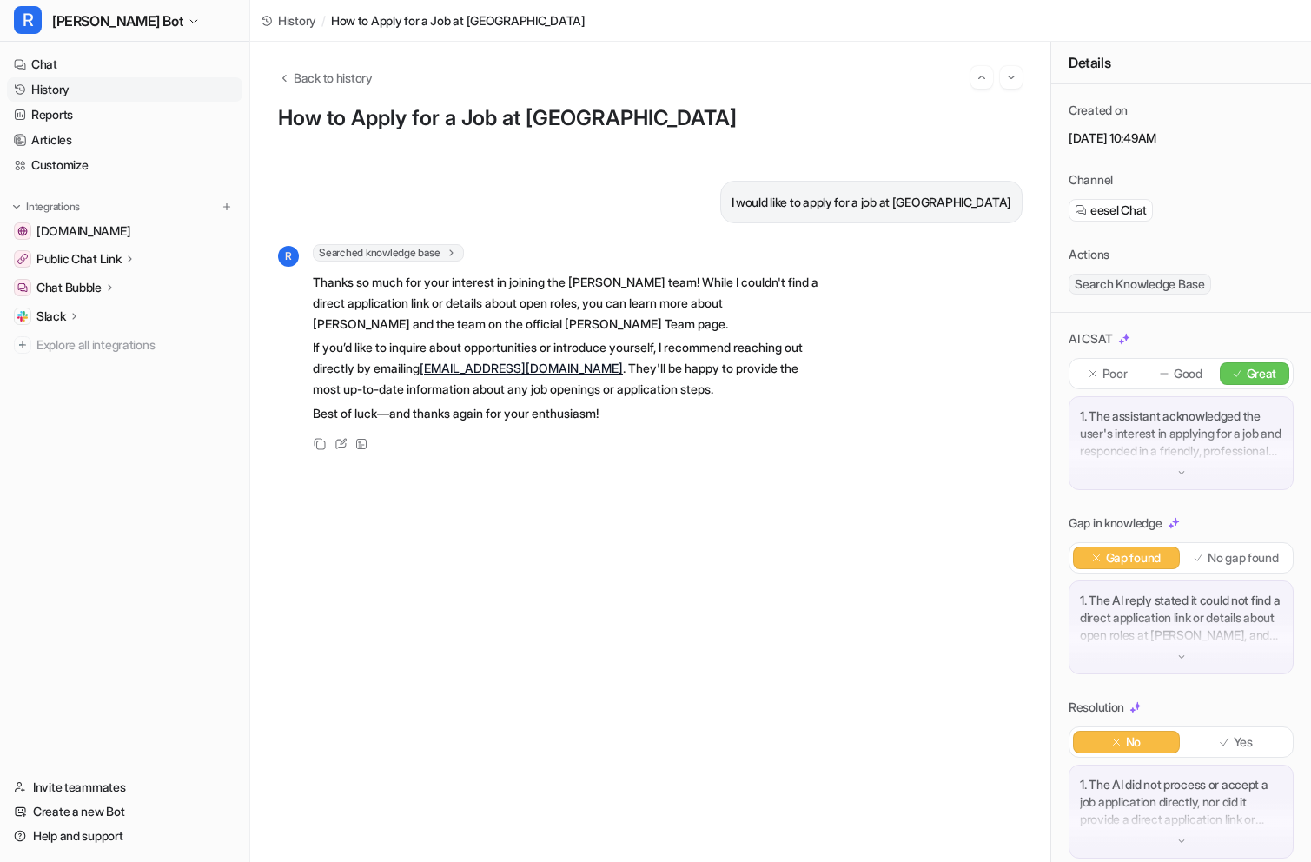
click at [112, 95] on link "History" at bounding box center [124, 89] width 235 height 24
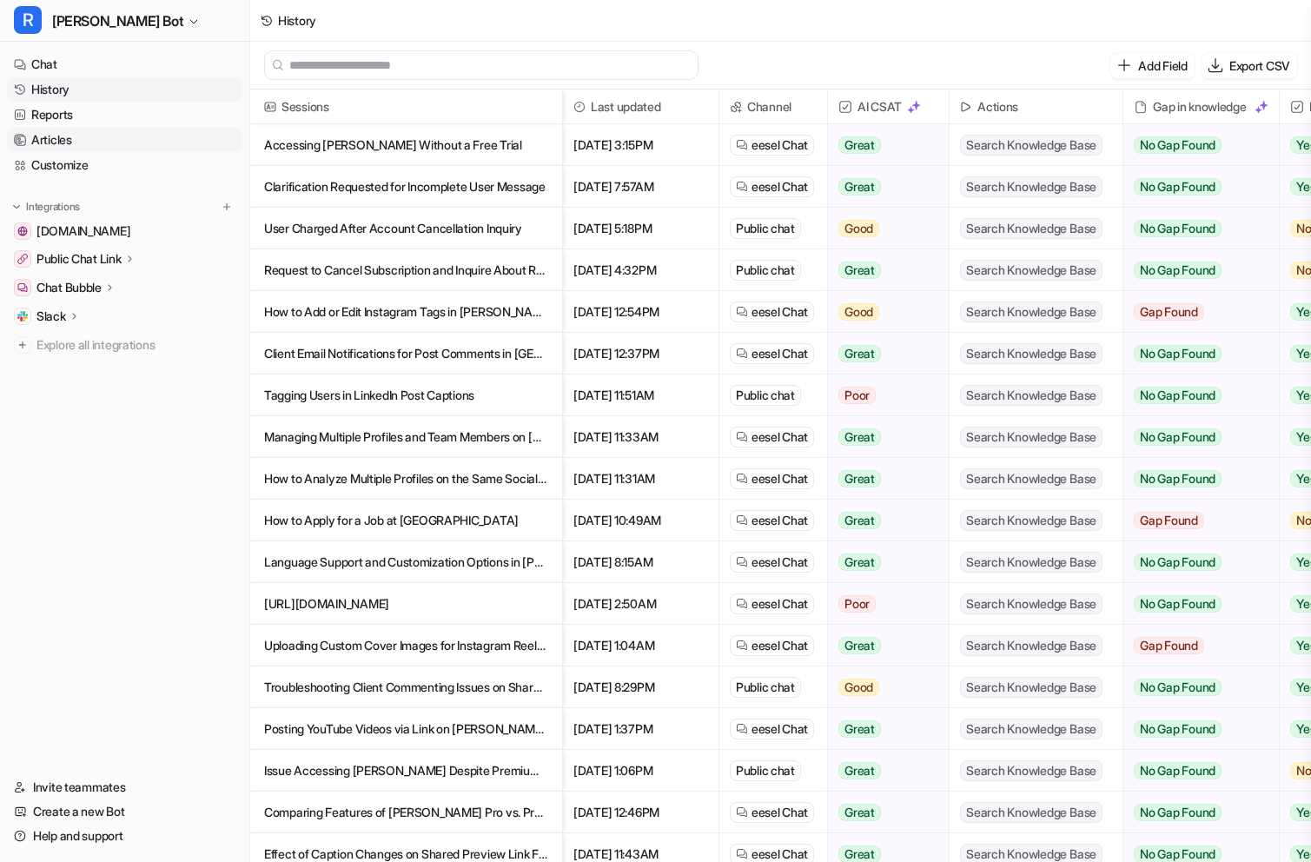
click at [112, 148] on link "Articles" at bounding box center [124, 140] width 235 height 24
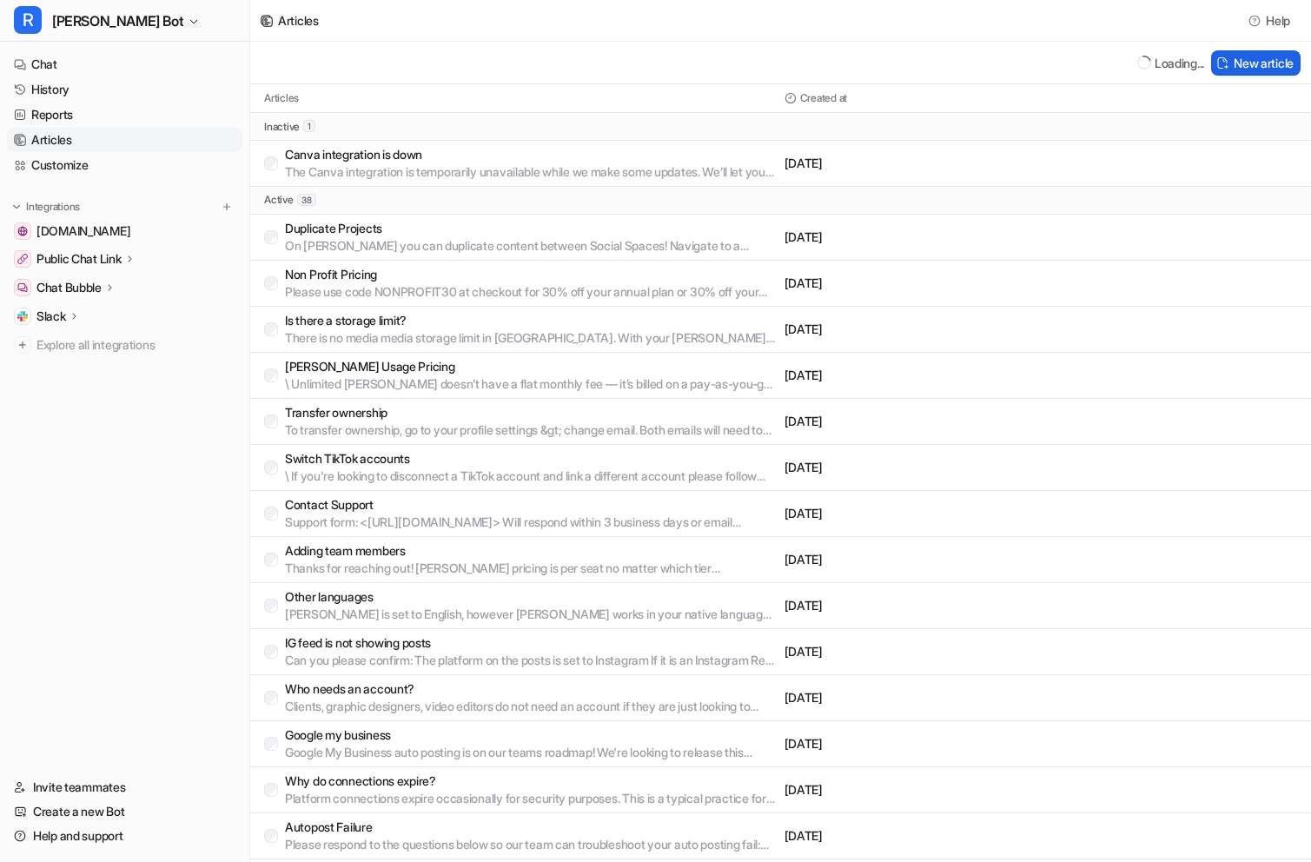
click at [1216, 60] on img at bounding box center [1222, 62] width 12 height 13
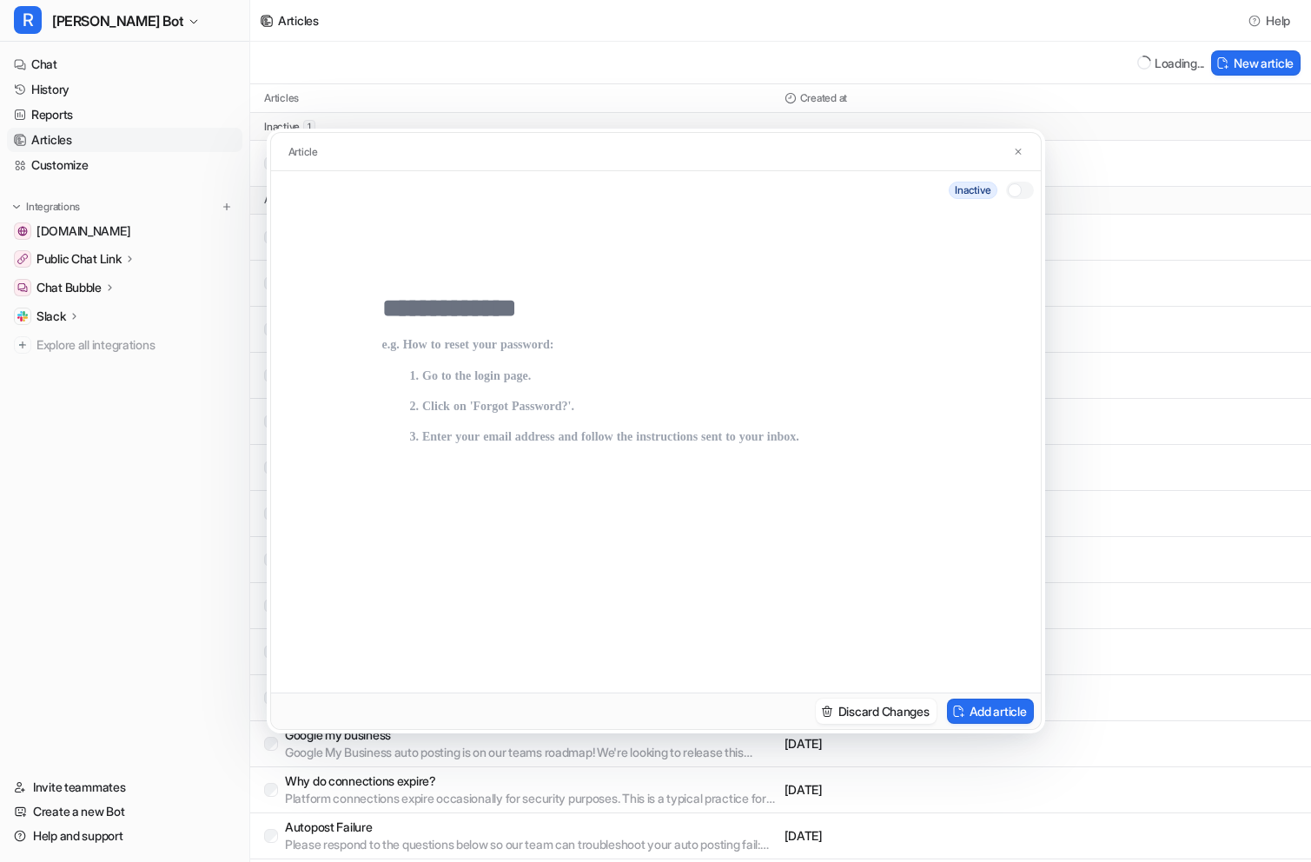
click at [507, 289] on div at bounding box center [656, 450] width 770 height 483
click at [507, 302] on input "text" at bounding box center [655, 308] width 547 height 31
type input "******"
click at [496, 364] on p at bounding box center [655, 498] width 547 height 320
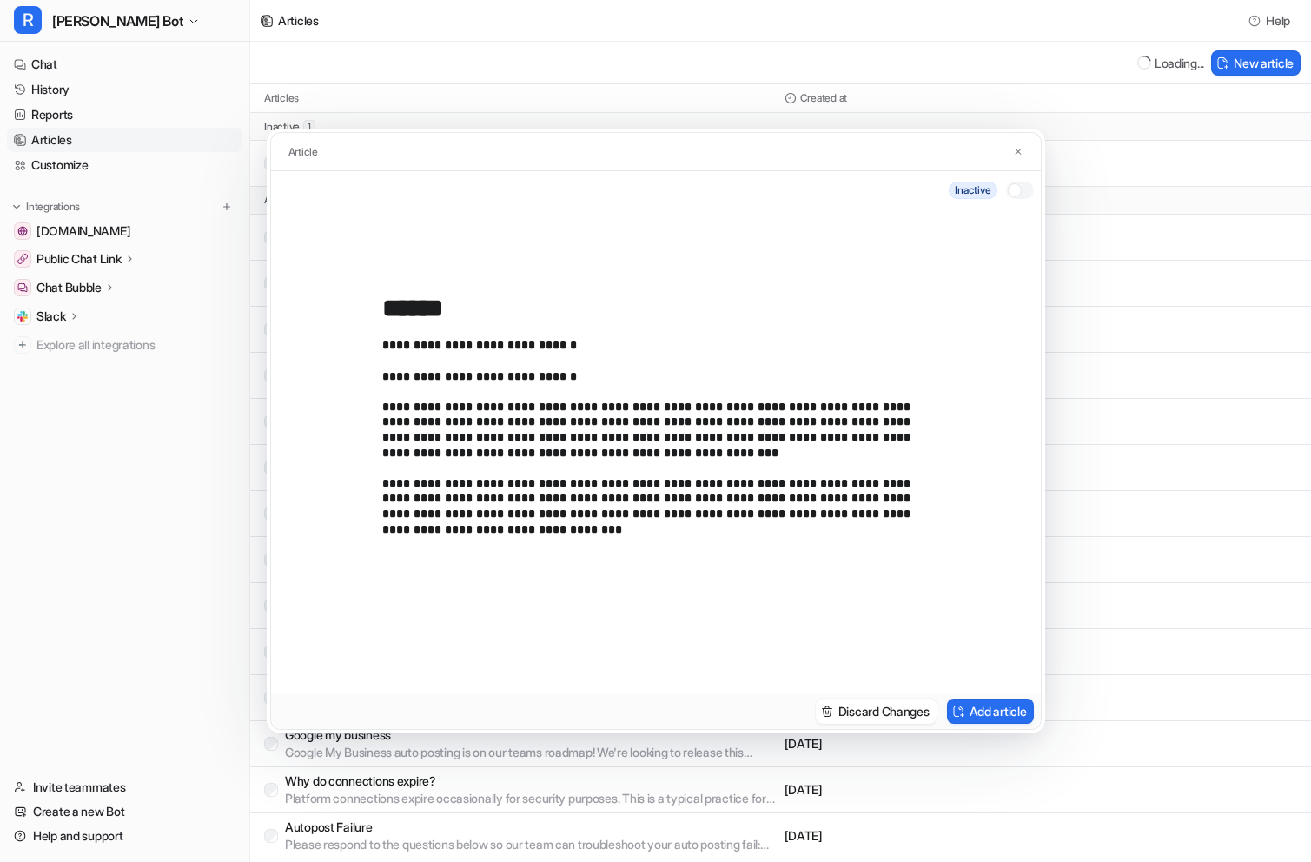
click at [381, 375] on div "**********" at bounding box center [656, 450] width 770 height 483
click at [384, 375] on p "**********" at bounding box center [655, 498] width 547 height 320
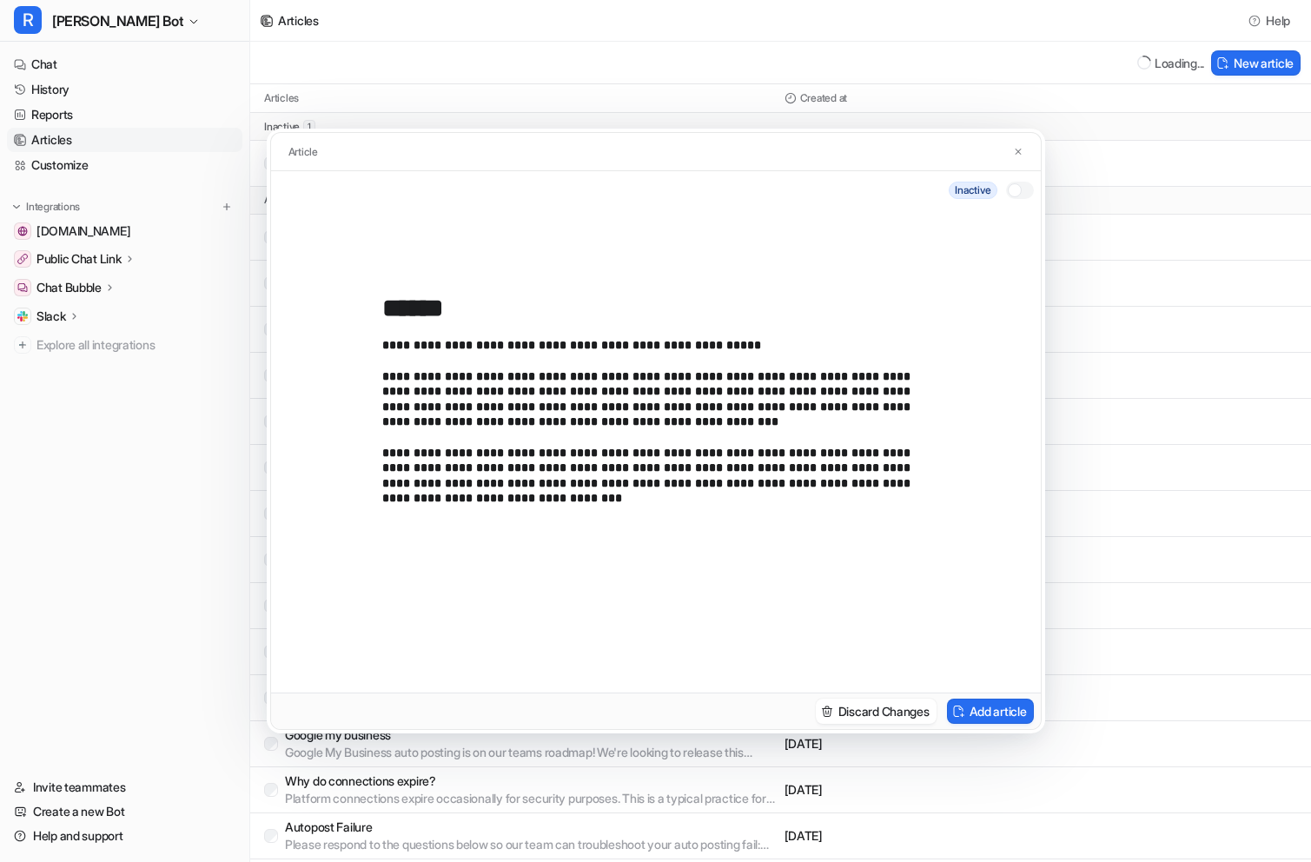
click at [400, 370] on p "**********" at bounding box center [655, 498] width 547 height 320
click at [401, 453] on p "**********" at bounding box center [655, 498] width 547 height 320
drag, startPoint x: 626, startPoint y: 377, endPoint x: 441, endPoint y: 377, distance: 185.1
click at [441, 377] on p "**********" at bounding box center [655, 498] width 547 height 320
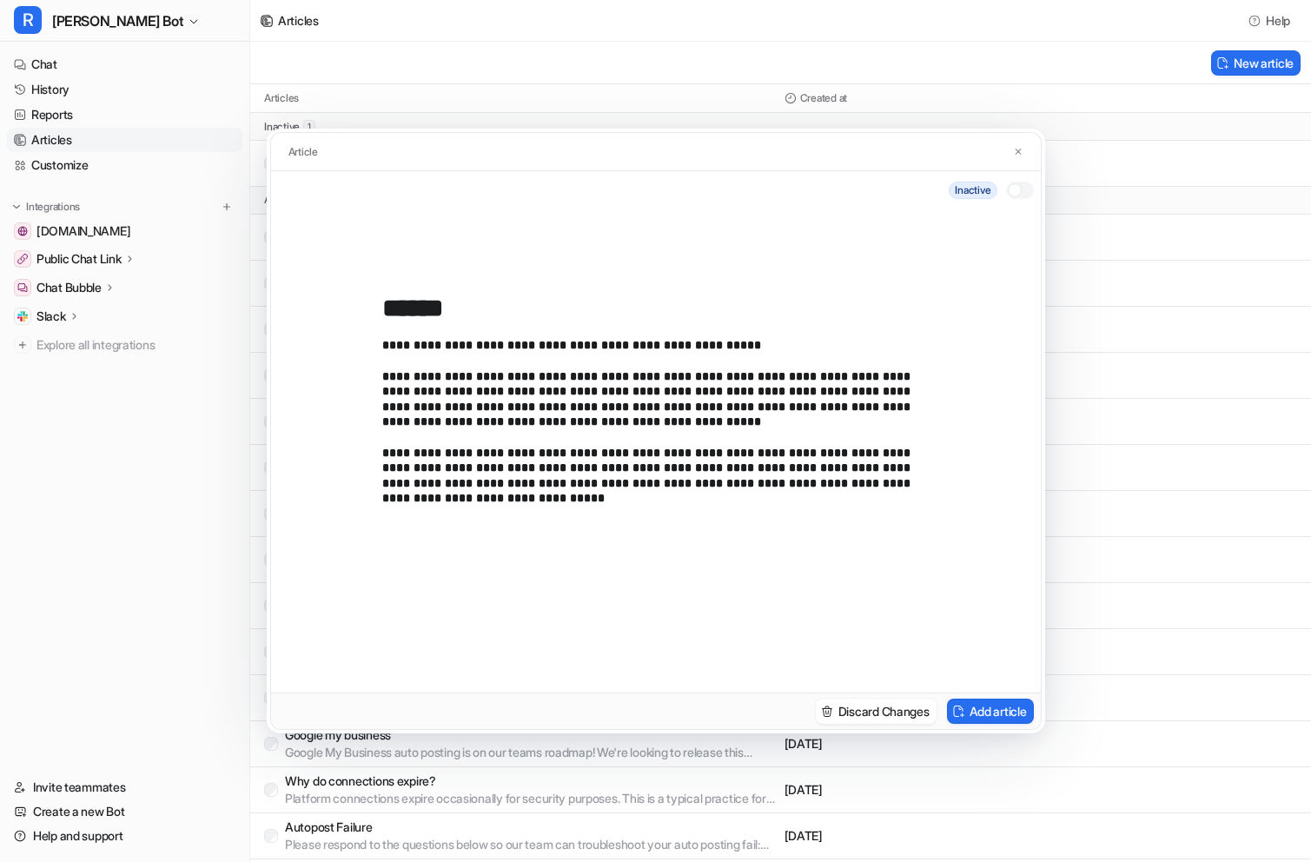
drag, startPoint x: 947, startPoint y: 487, endPoint x: 414, endPoint y: 430, distance: 536.5
click at [414, 430] on div "**********" at bounding box center [656, 450] width 770 height 483
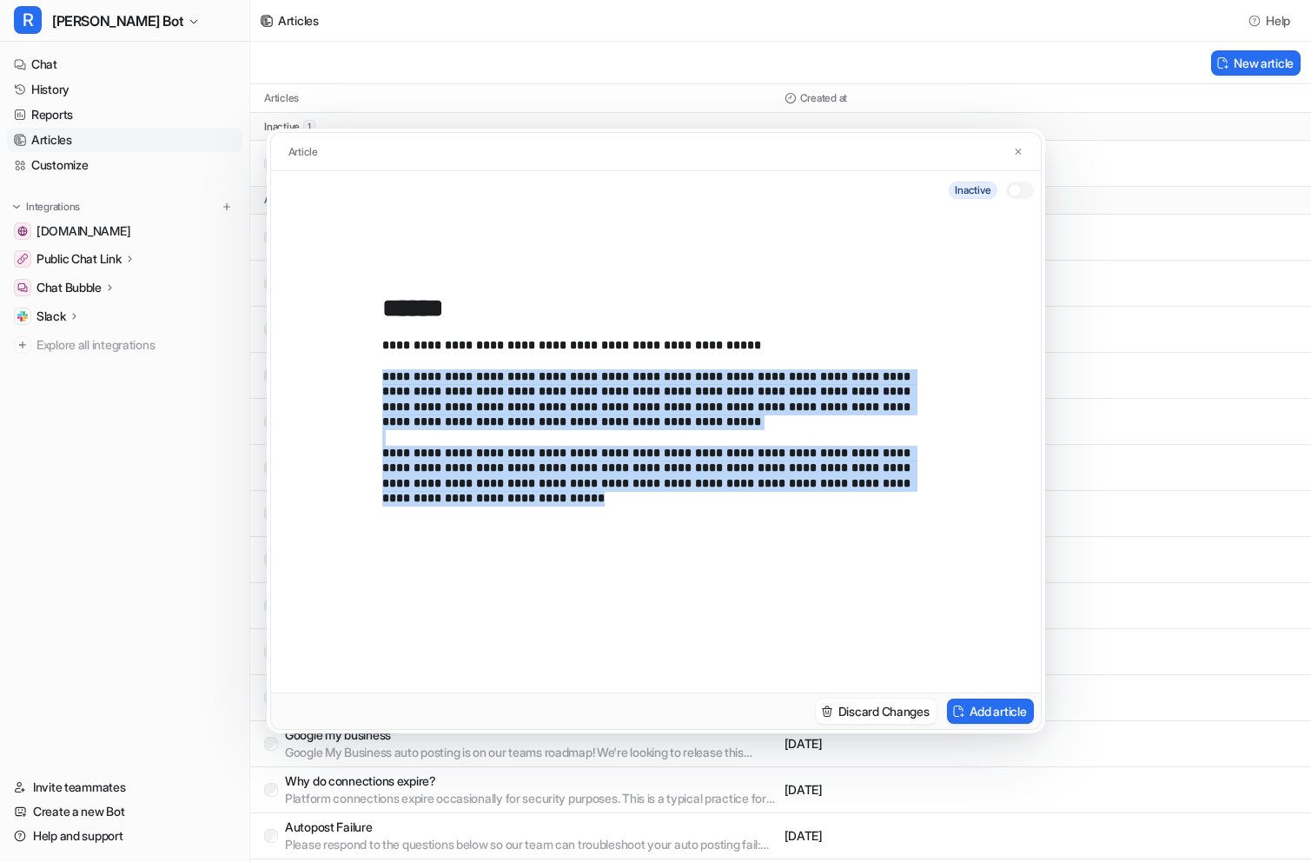
drag, startPoint x: 384, startPoint y: 375, endPoint x: 946, endPoint y: 494, distance: 574.6
click at [947, 495] on div "**********" at bounding box center [656, 450] width 770 height 483
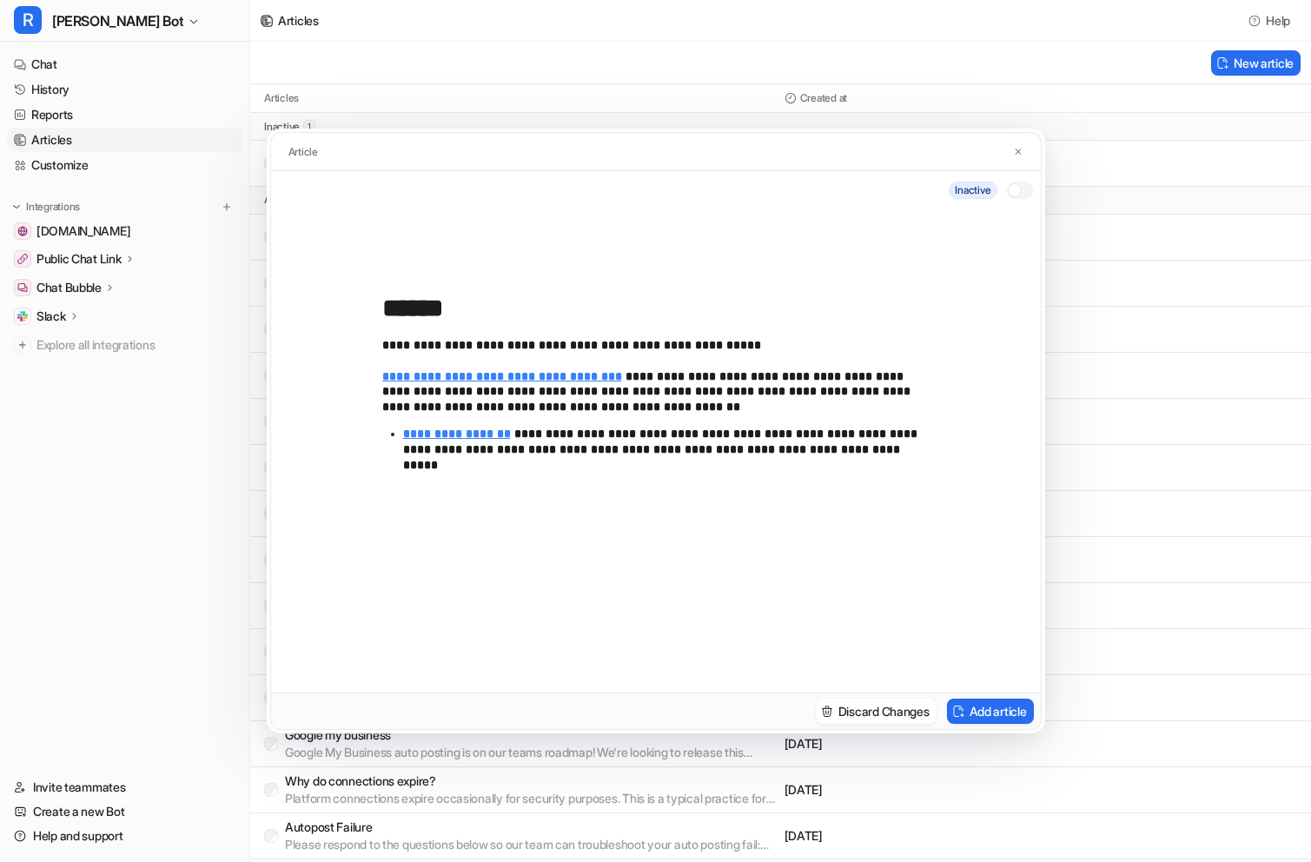
click at [400, 437] on ul "**********" at bounding box center [655, 445] width 547 height 37
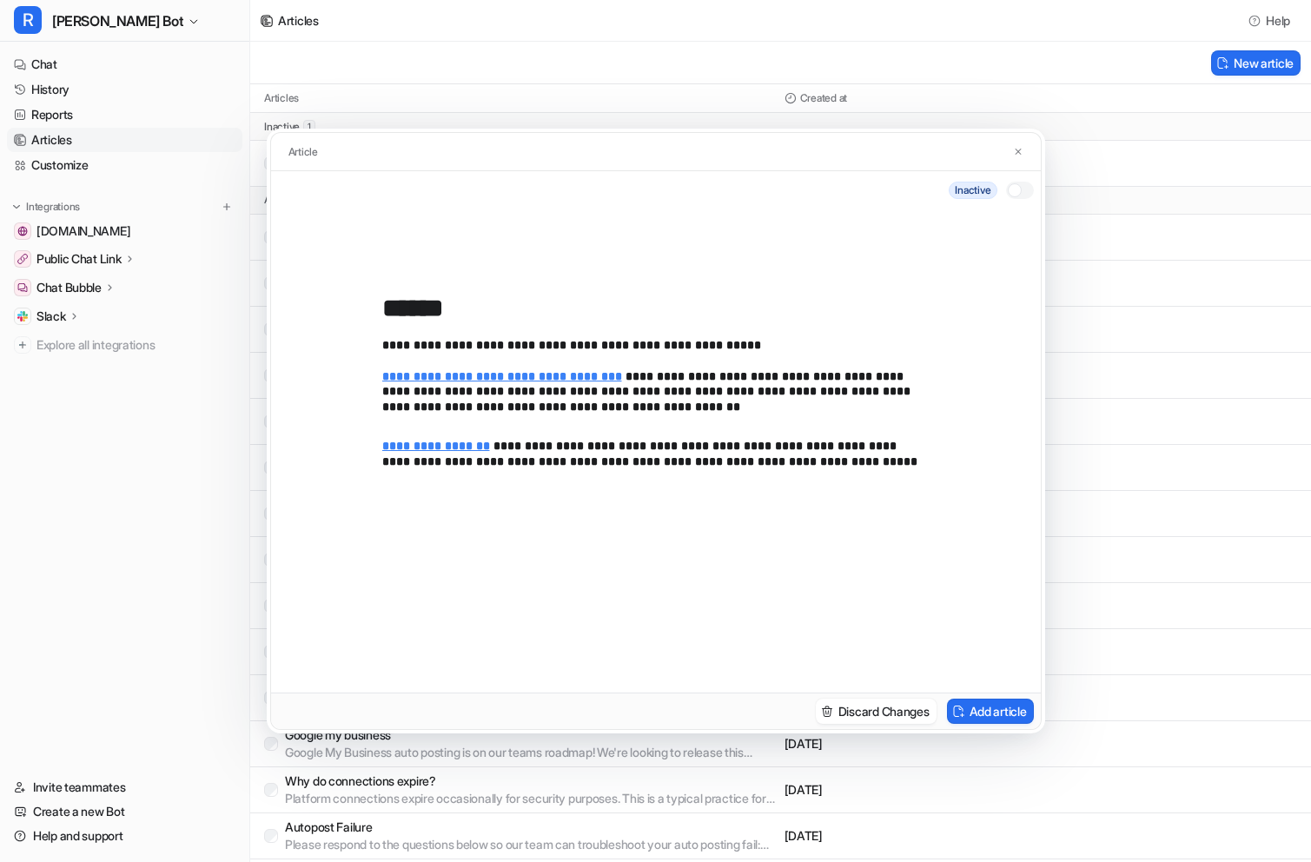
click at [1009, 191] on div at bounding box center [1015, 190] width 14 height 14
click at [982, 710] on button "Add article" at bounding box center [990, 711] width 87 height 25
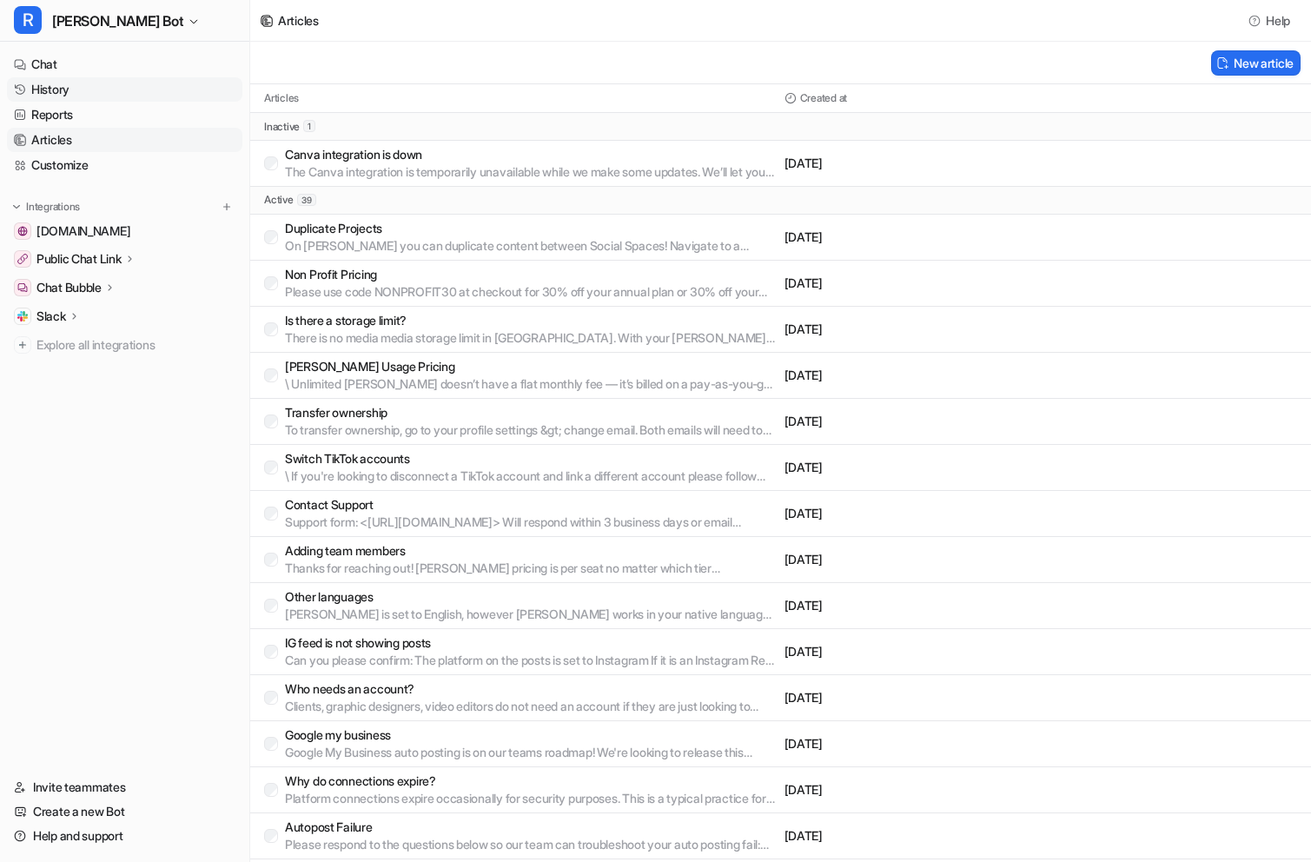
click at [43, 91] on link "History" at bounding box center [124, 89] width 235 height 24
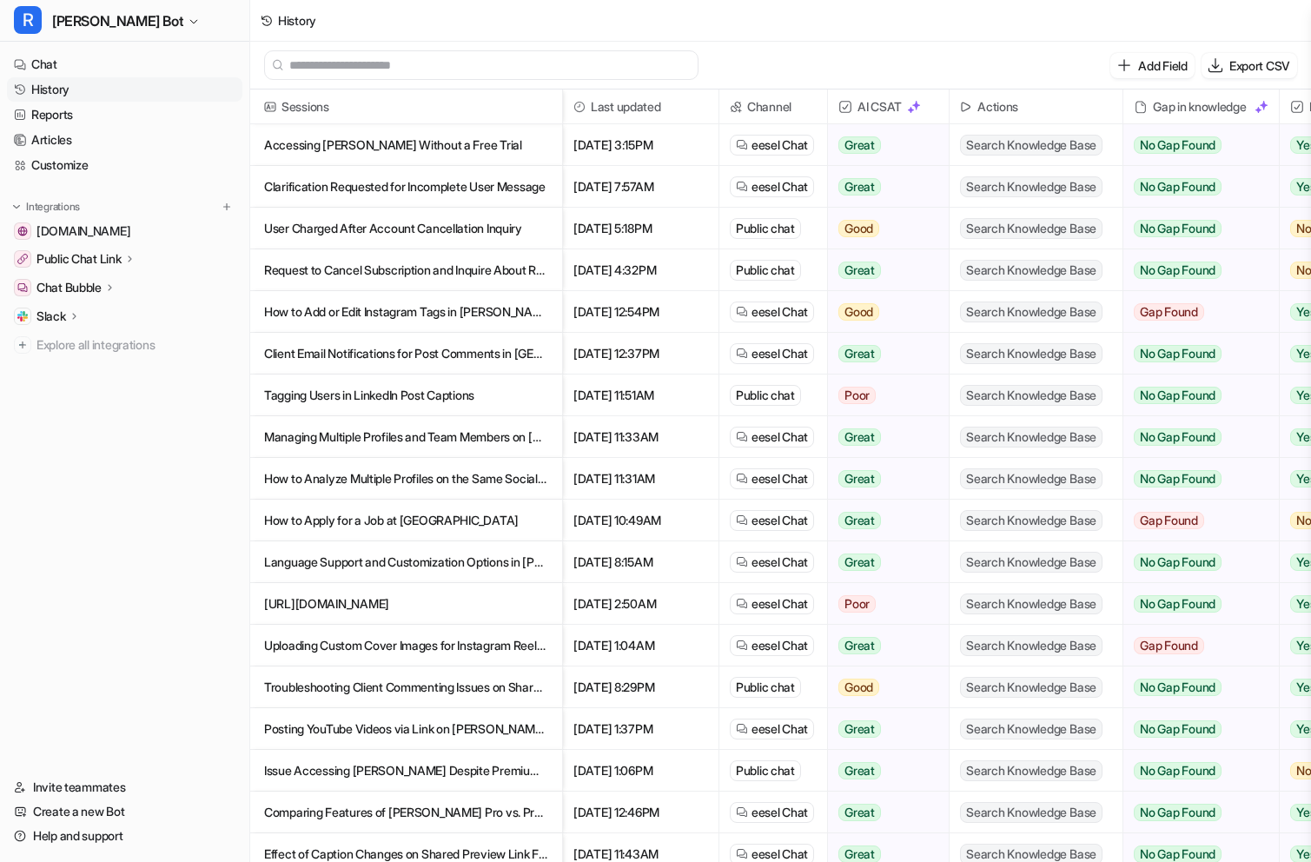
click at [394, 567] on p "Language Support and Customization Options in [PERSON_NAME]" at bounding box center [406, 562] width 284 height 42
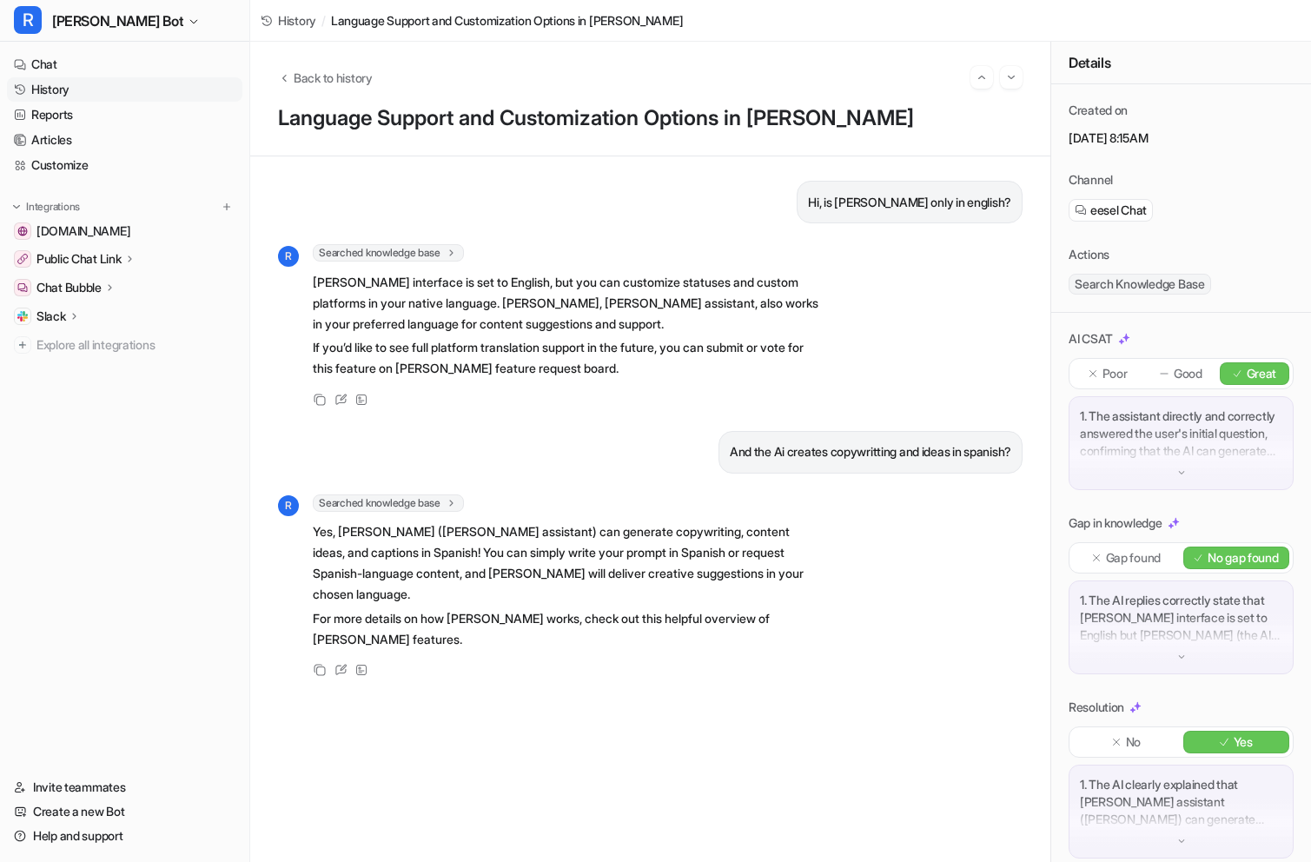
click at [52, 83] on link "History" at bounding box center [124, 89] width 235 height 24
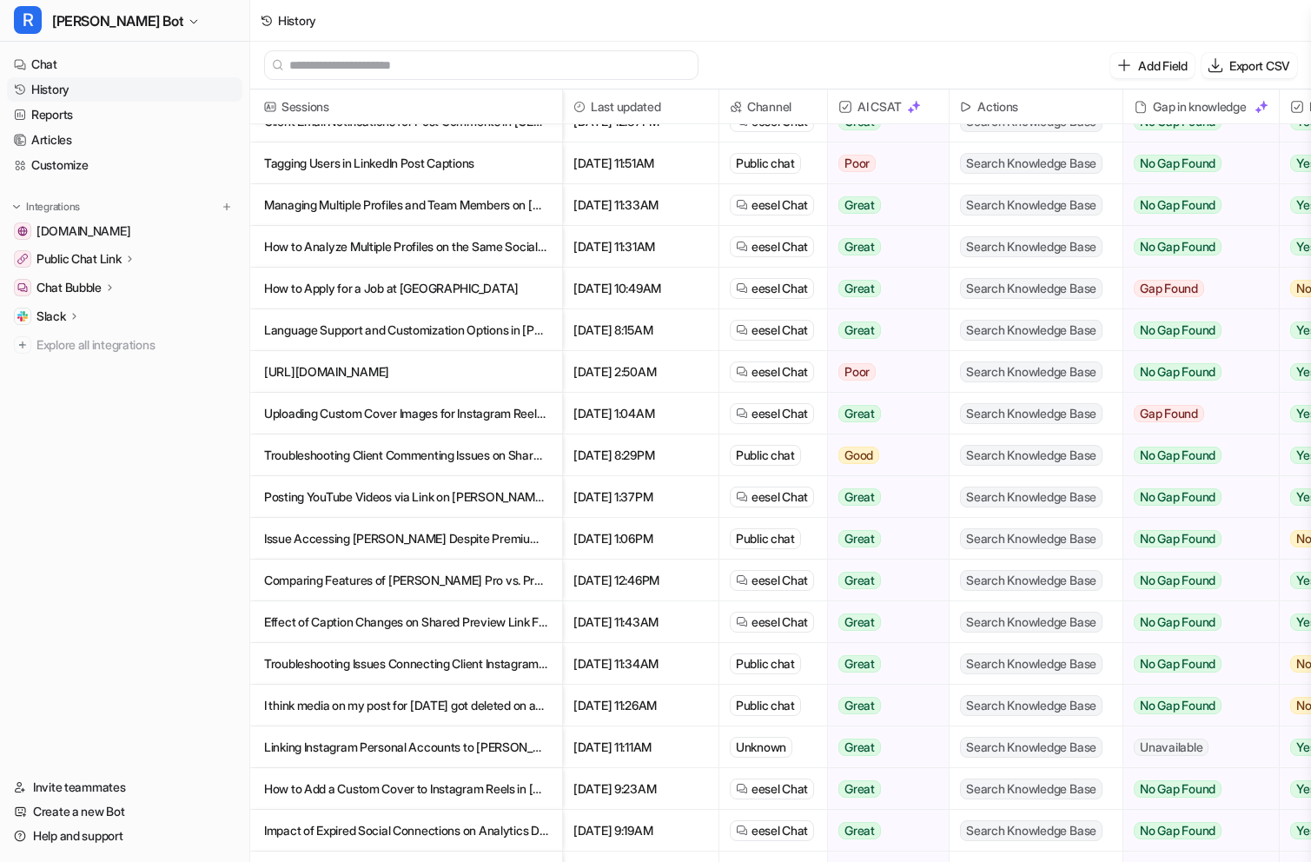
scroll to position [249, 0]
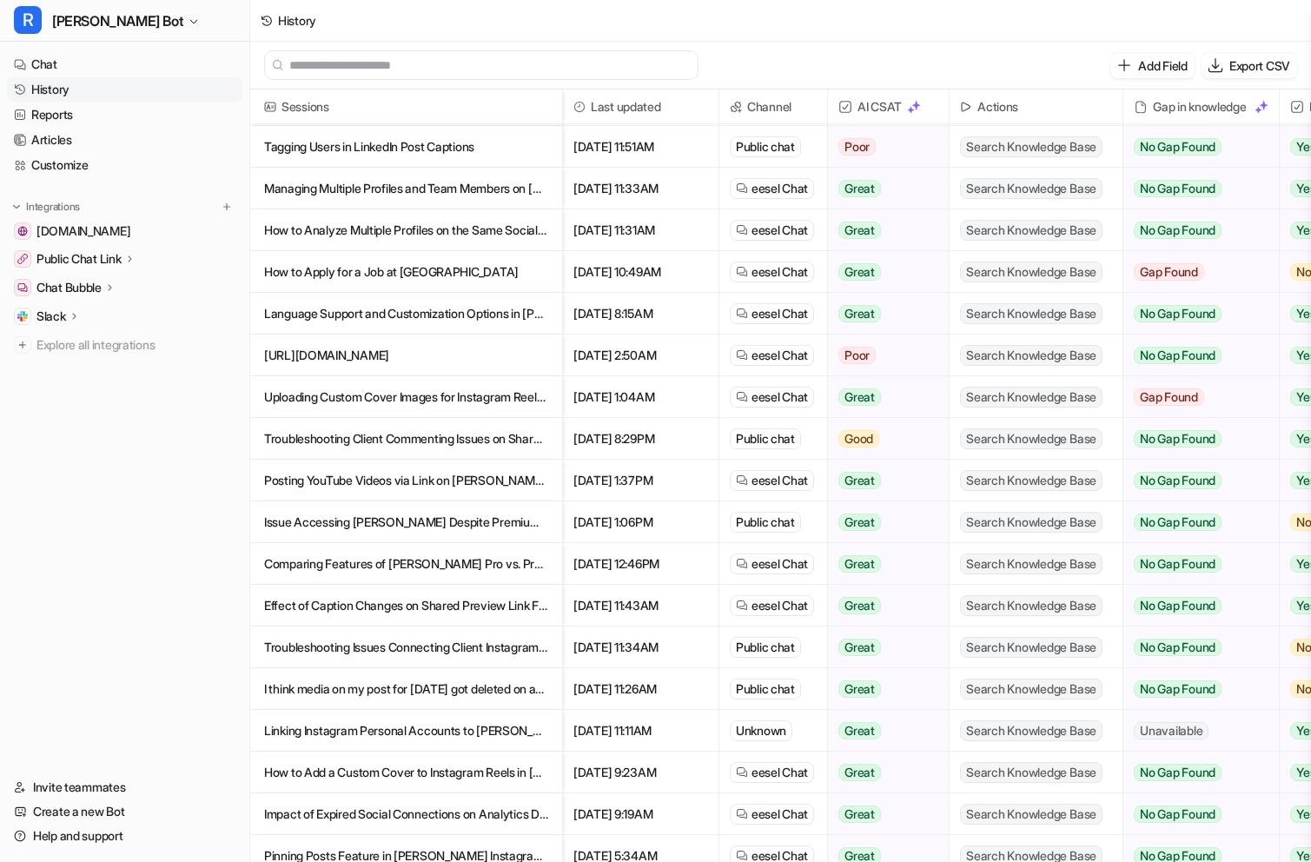
click at [321, 356] on p "[URL][DOMAIN_NAME]" at bounding box center [406, 356] width 284 height 42
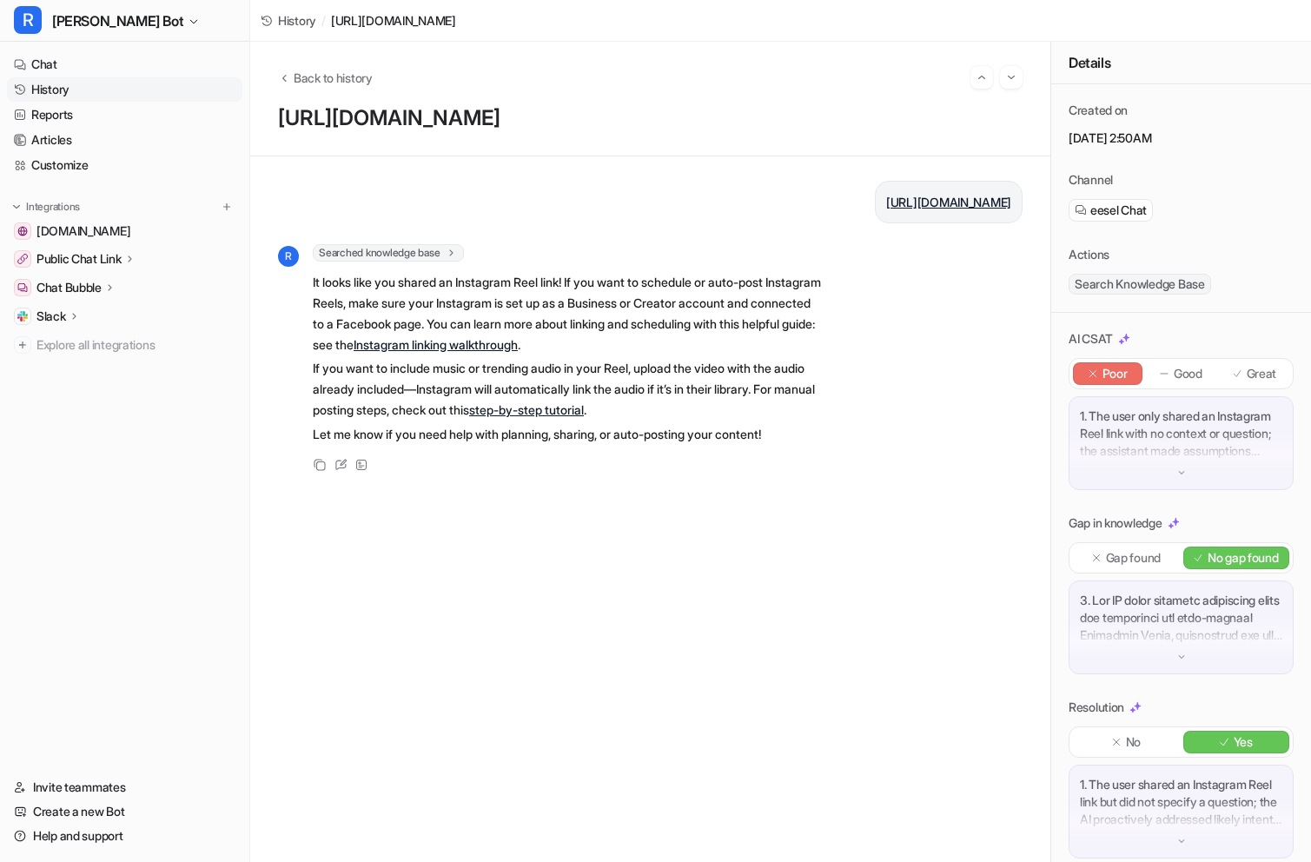
click at [59, 95] on link "History" at bounding box center [124, 89] width 235 height 24
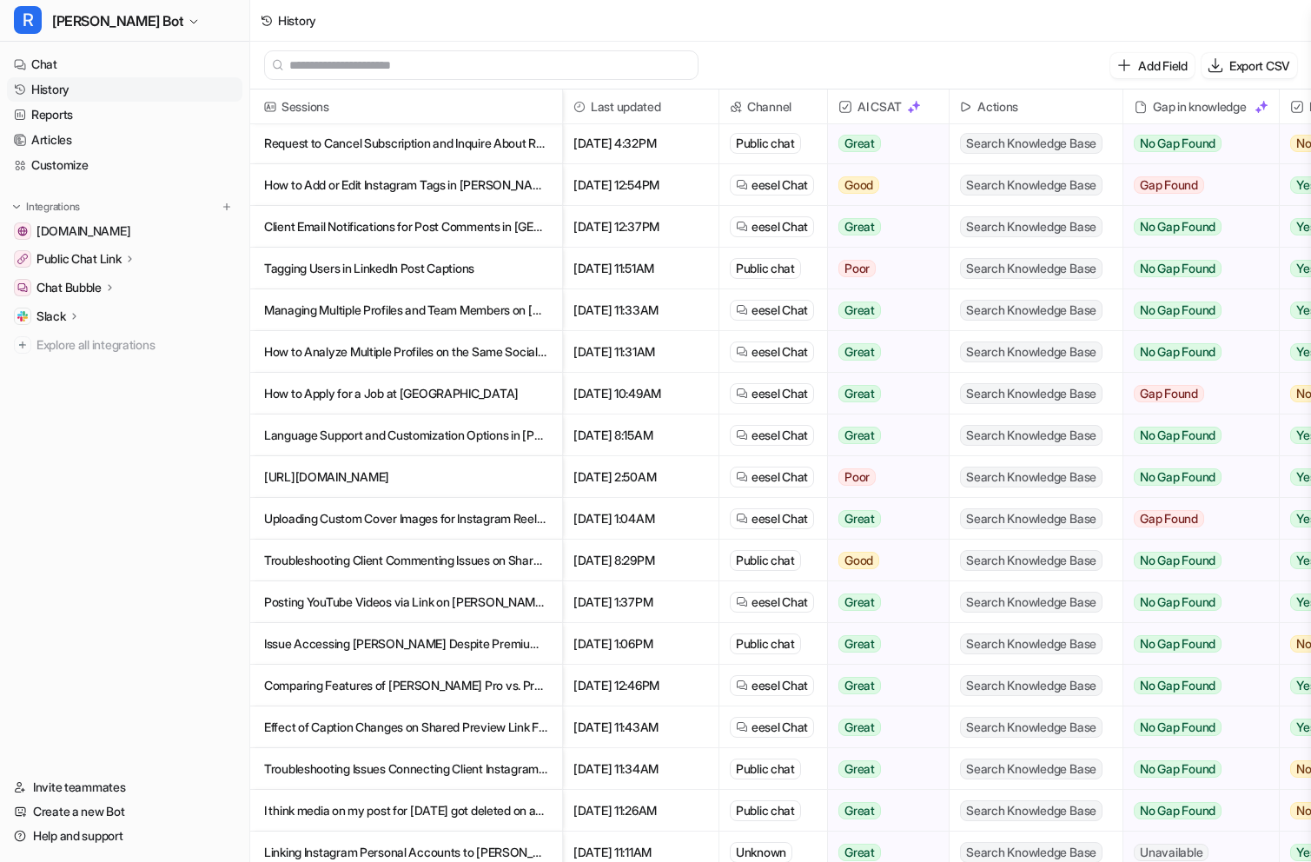
scroll to position [125, 0]
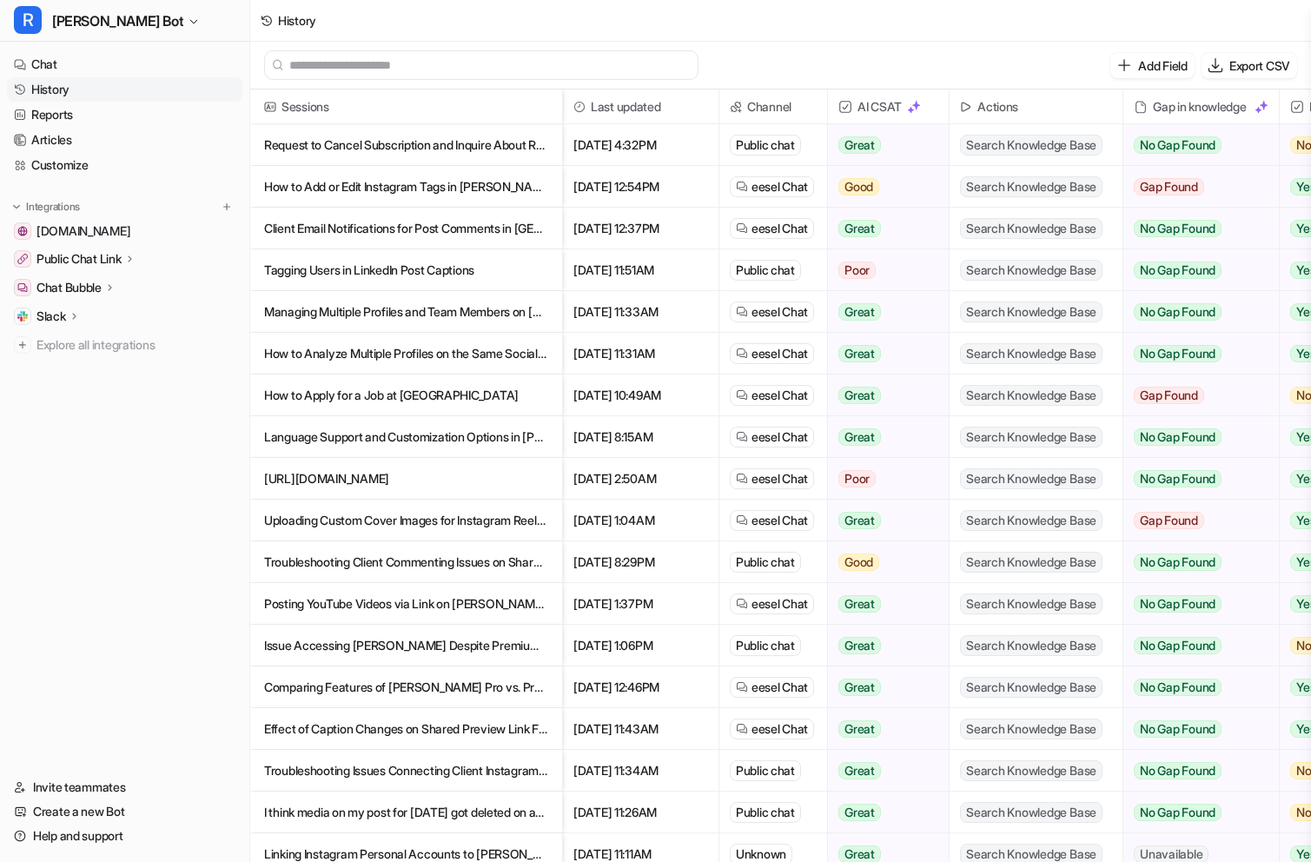
click at [347, 518] on p "Uploading Custom Cover Images for Instagram Reels on [PERSON_NAME]" at bounding box center [406, 521] width 284 height 42
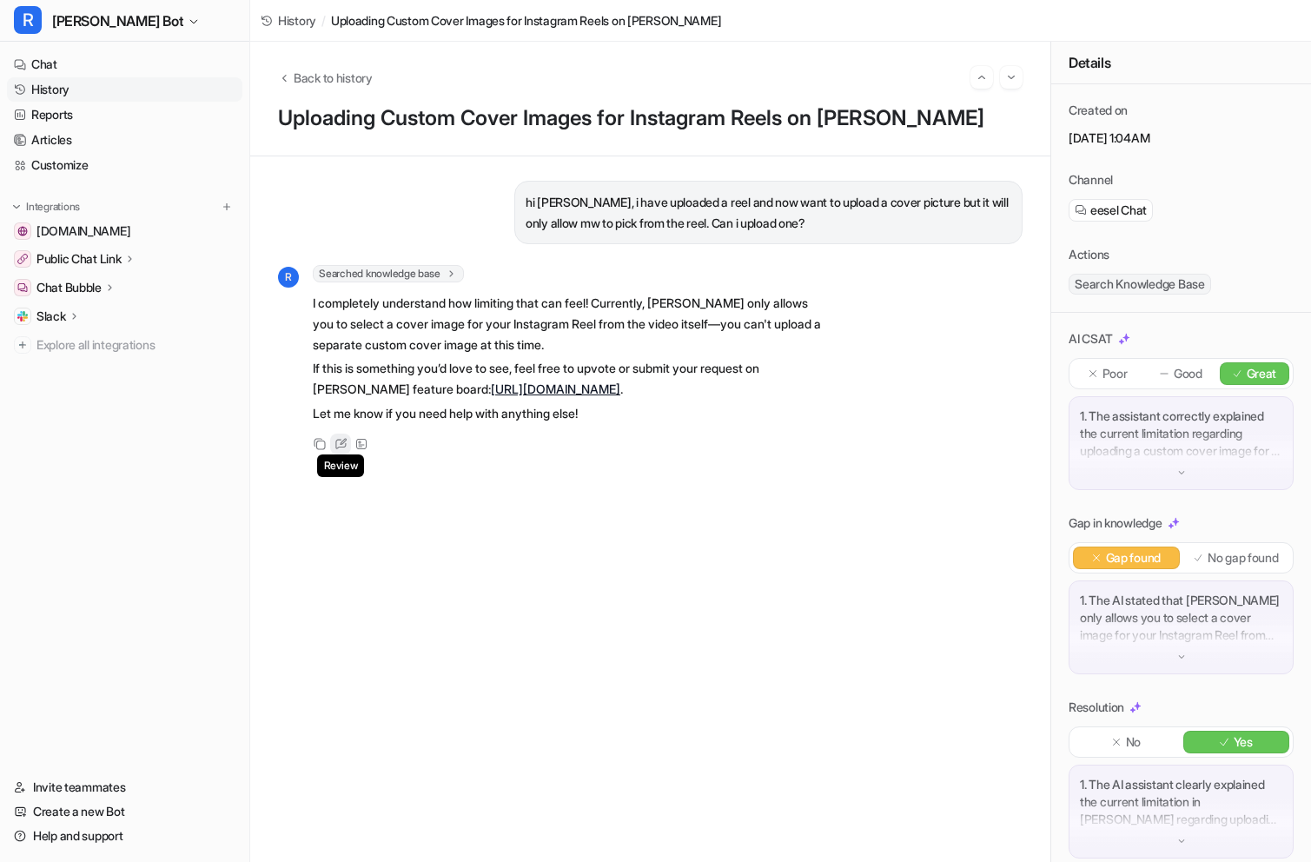
click at [339, 438] on icon at bounding box center [341, 444] width 13 height 12
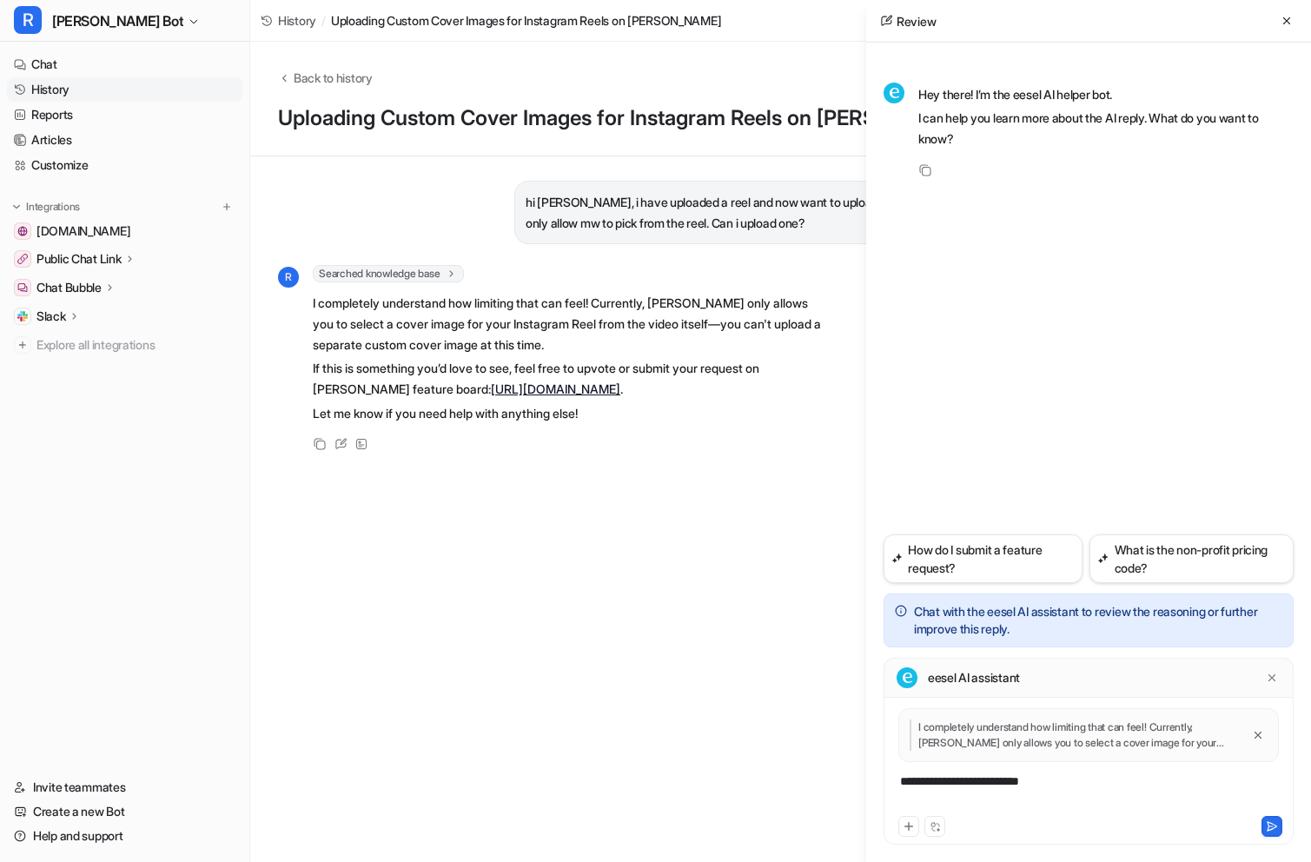
click at [1047, 789] on div "**********" at bounding box center [1088, 792] width 401 height 40
click at [1045, 789] on div "**********" at bounding box center [1088, 792] width 401 height 40
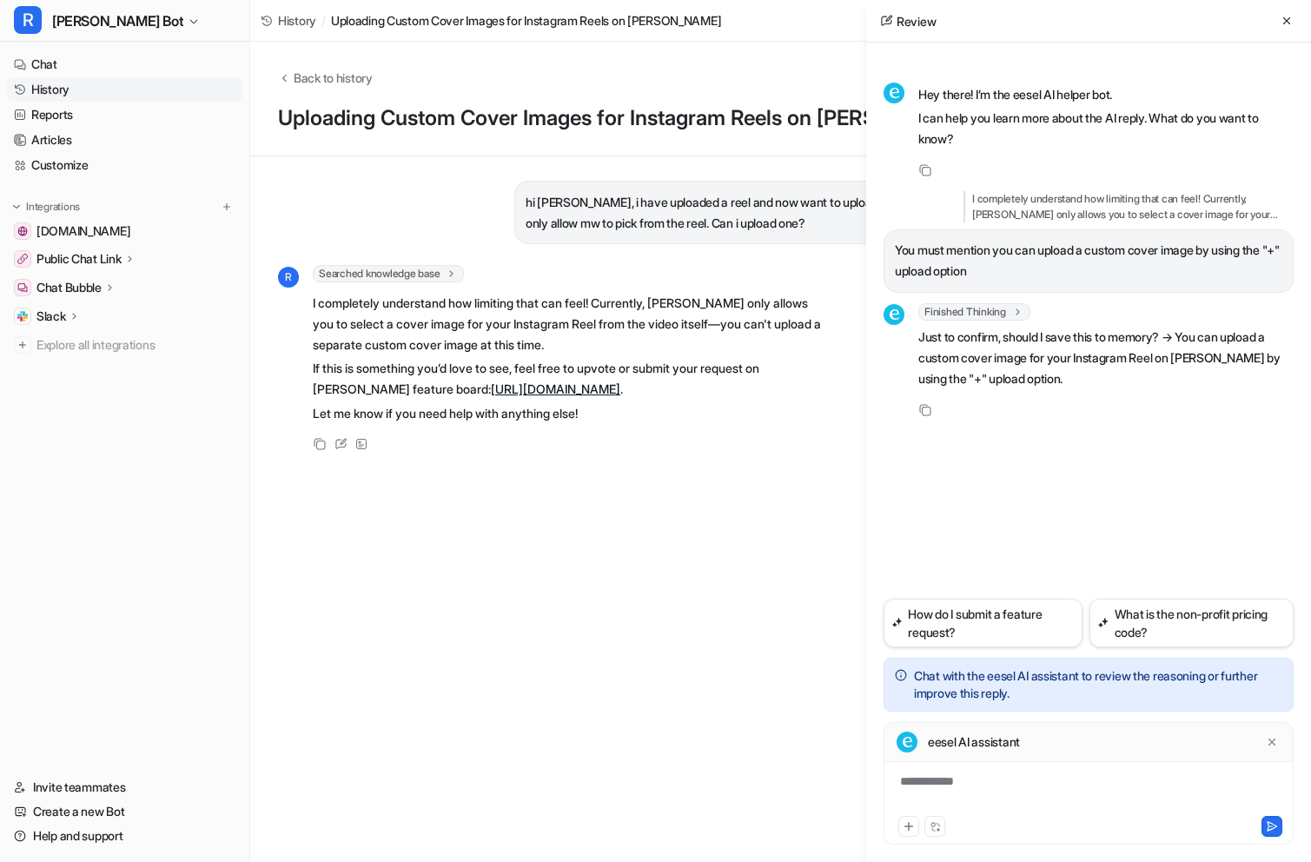
click at [983, 769] on div "**********" at bounding box center [1089, 783] width 410 height 123
click at [983, 779] on div at bounding box center [1088, 792] width 401 height 40
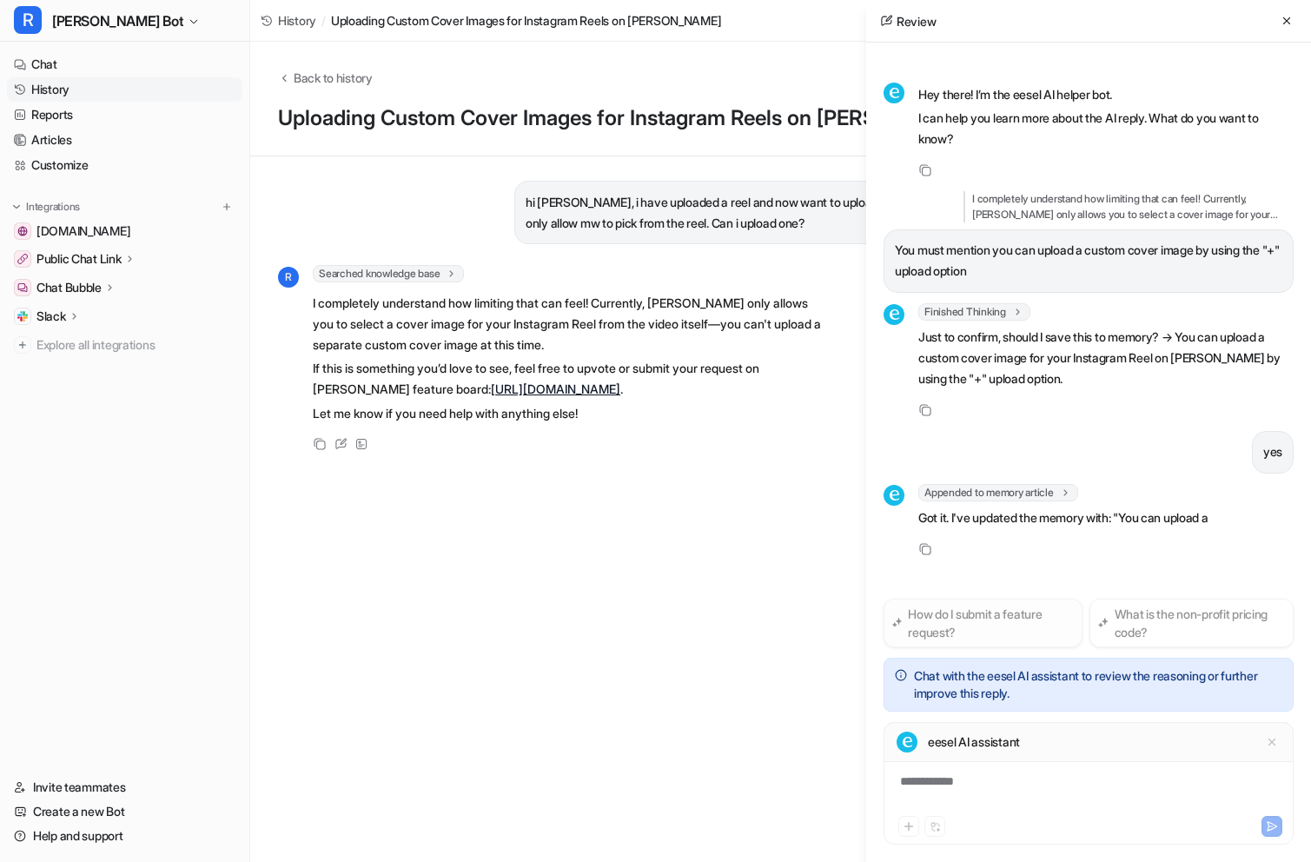
scroll to position [23, 0]
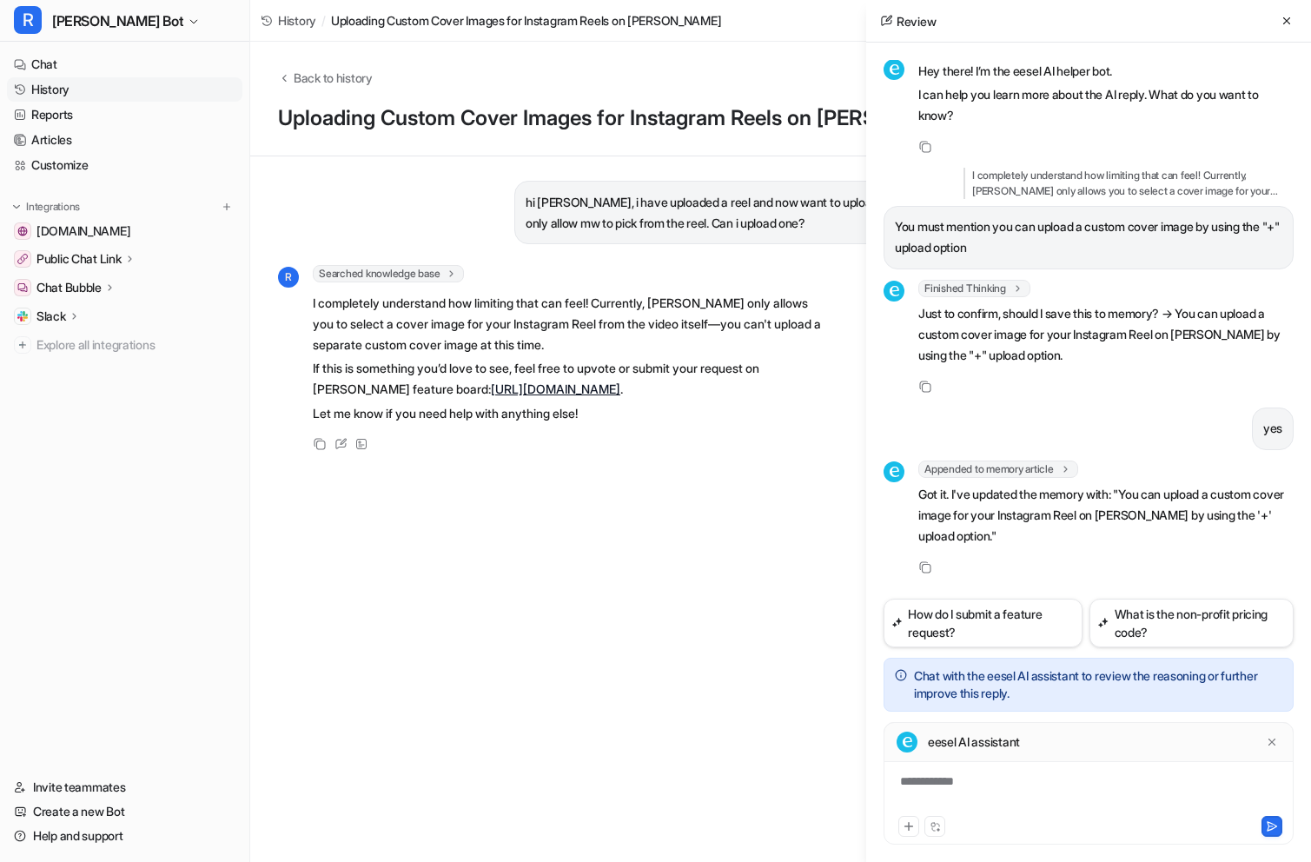
click at [70, 96] on link "History" at bounding box center [124, 89] width 235 height 24
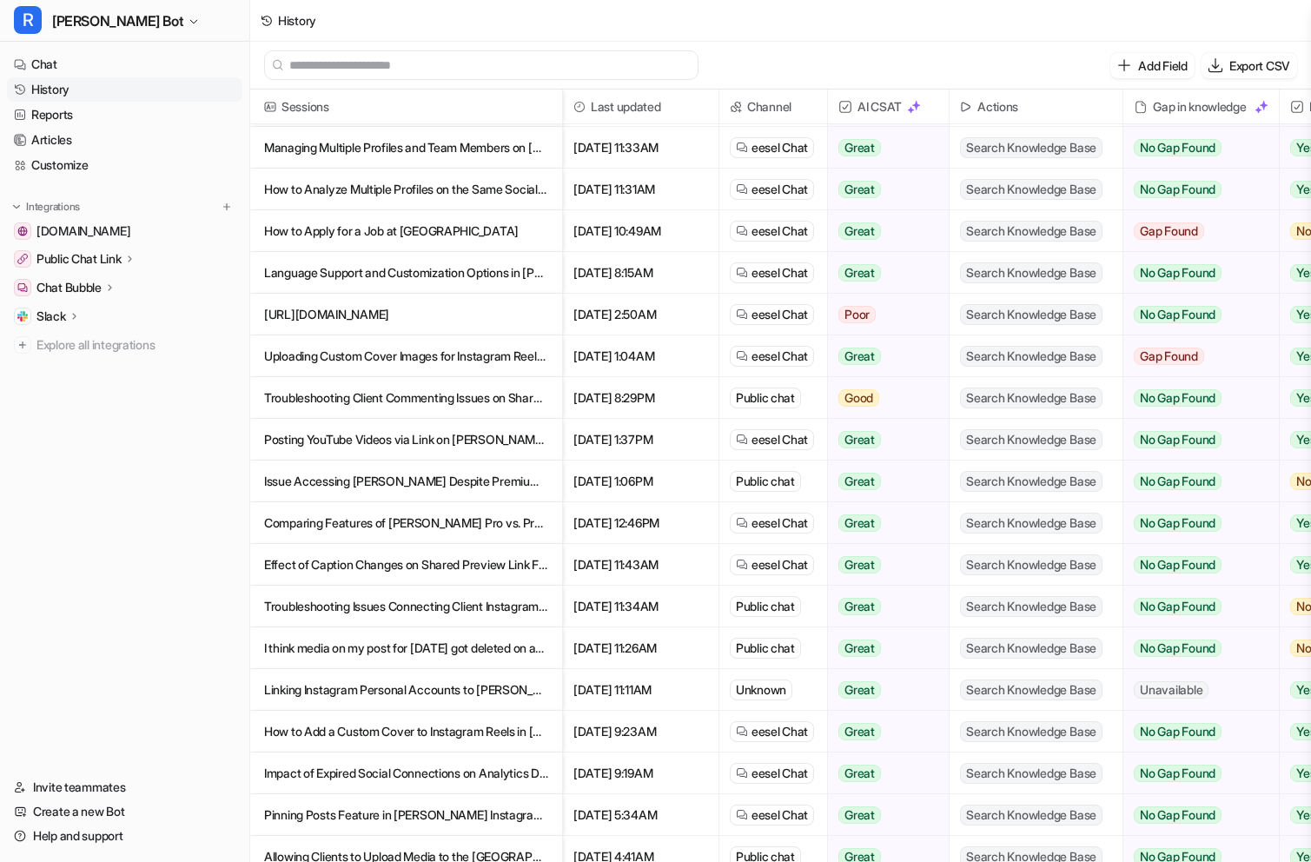
scroll to position [293, 0]
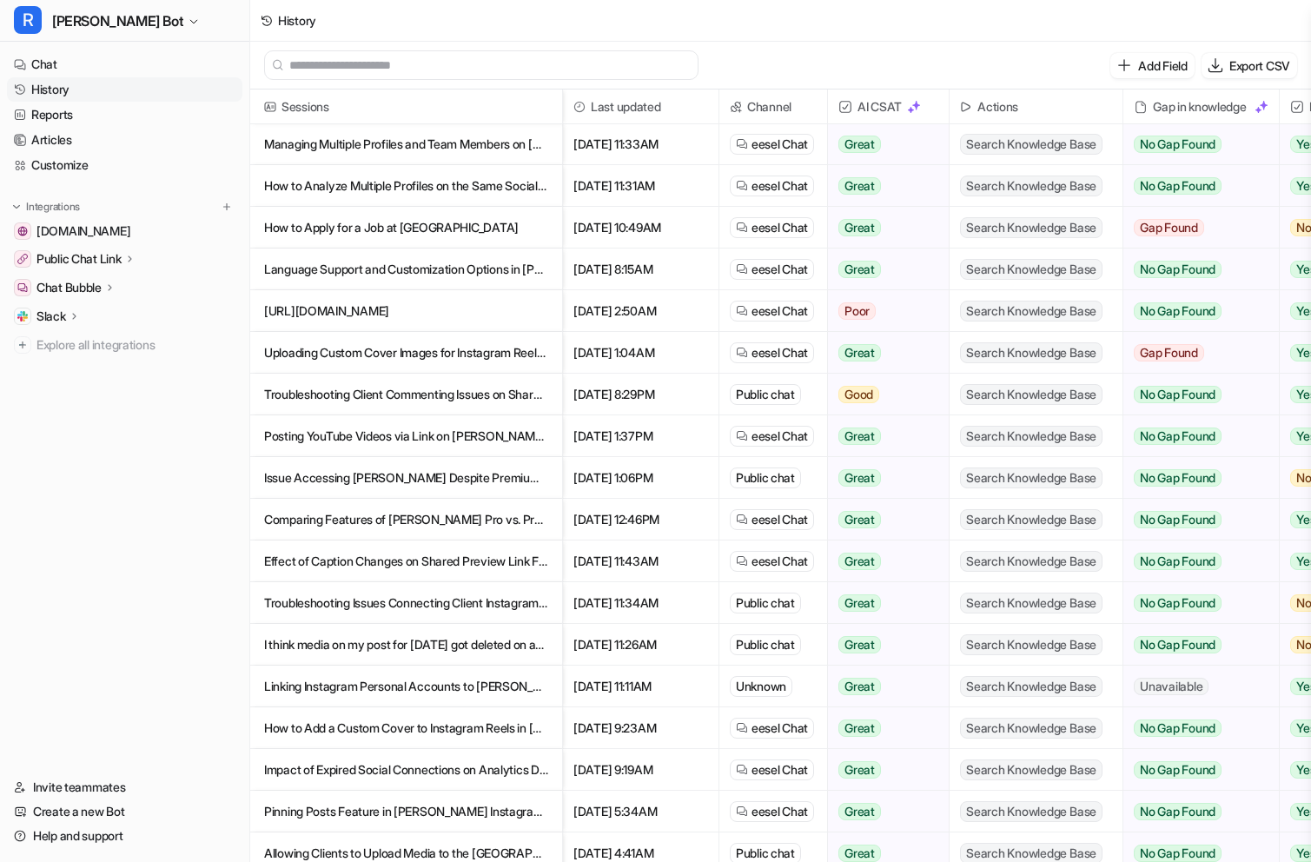
click at [408, 435] on p "Posting YouTube Videos via Link on [PERSON_NAME]: Feature Availability" at bounding box center [406, 436] width 284 height 42
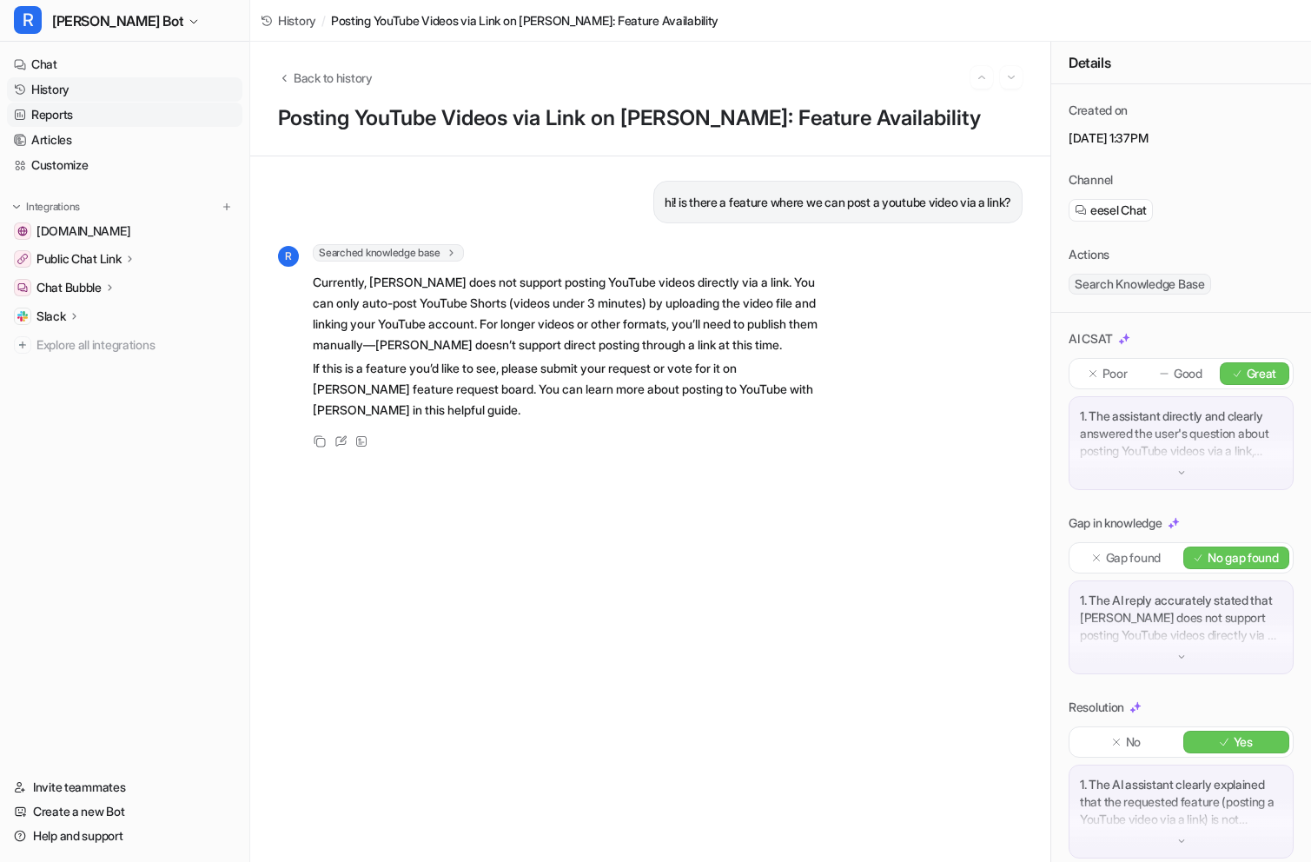
drag, startPoint x: 55, startPoint y: 95, endPoint x: 70, endPoint y: 106, distance: 18.6
click at [55, 95] on link "History" at bounding box center [124, 89] width 235 height 24
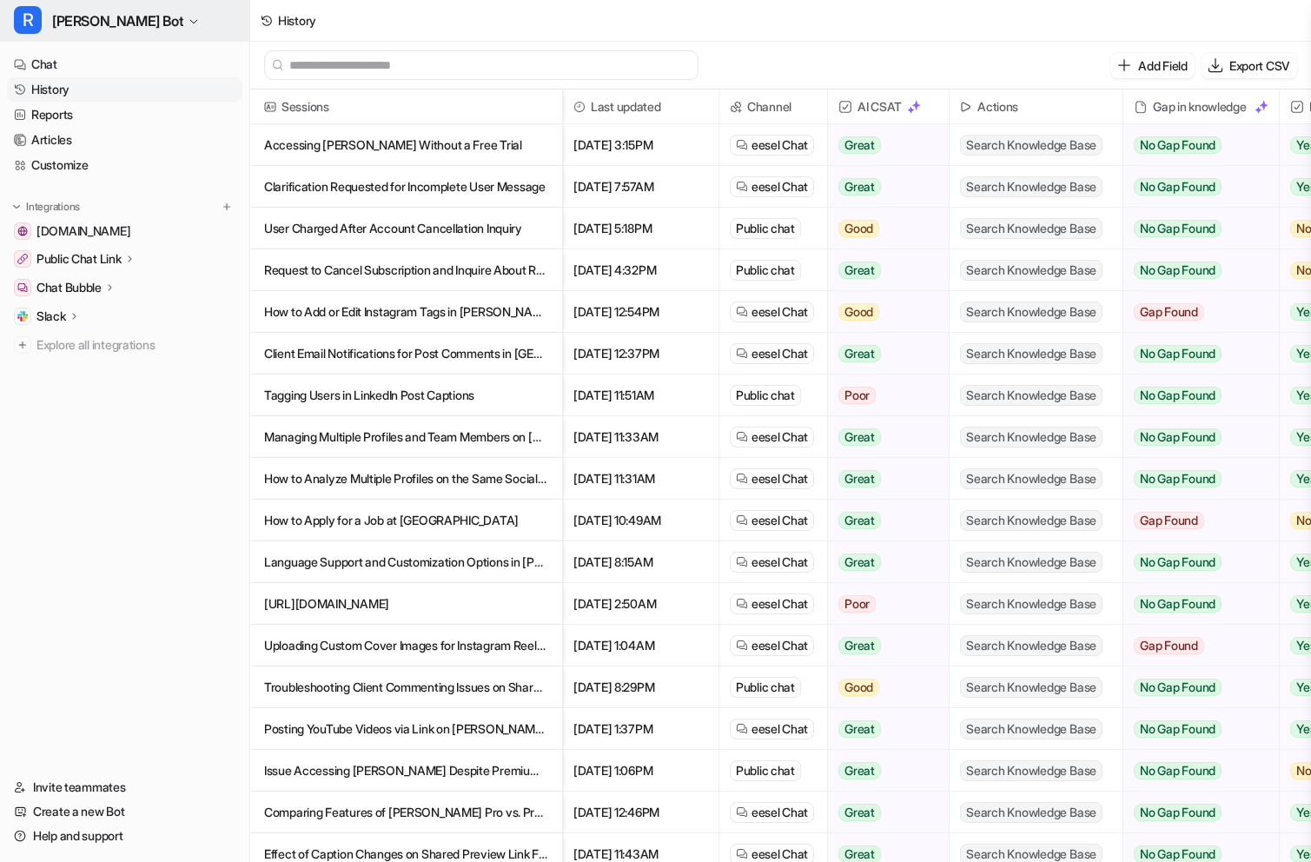
click at [68, 23] on span "[PERSON_NAME] Bot" at bounding box center [117, 21] width 131 height 24
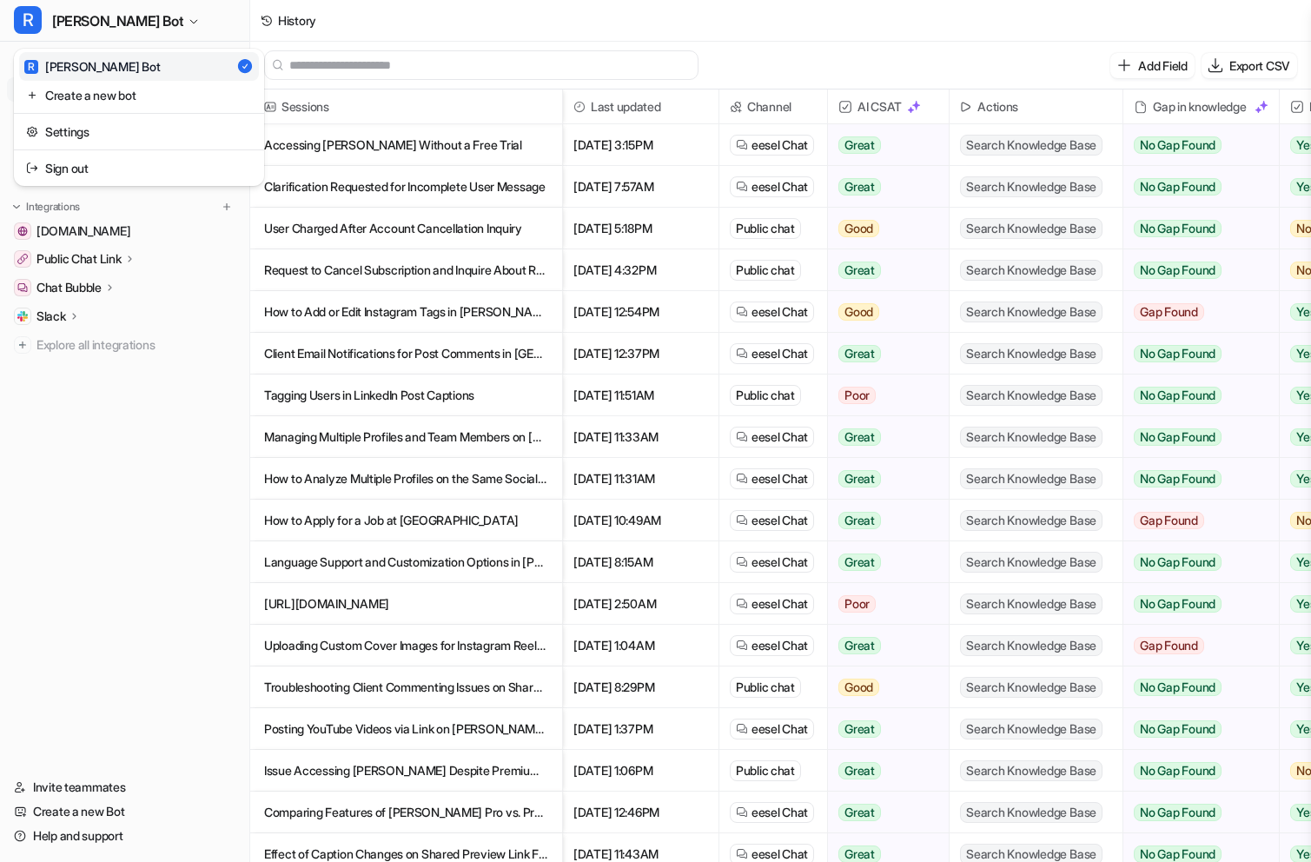
click at [66, 146] on div "Settings" at bounding box center [139, 131] width 250 height 36
click at [66, 138] on link "Settings" at bounding box center [139, 131] width 240 height 29
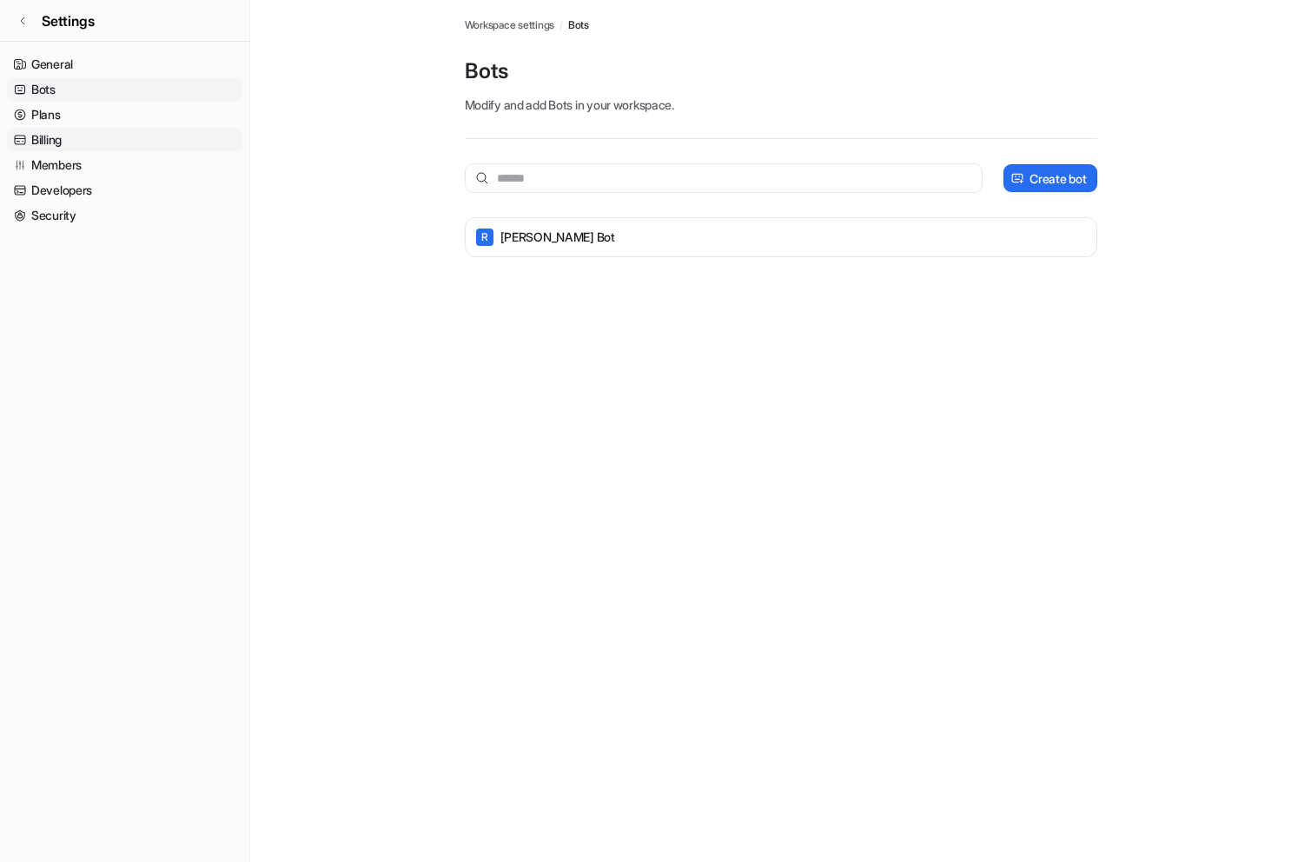
click at [61, 138] on link "Billing" at bounding box center [124, 140] width 235 height 24
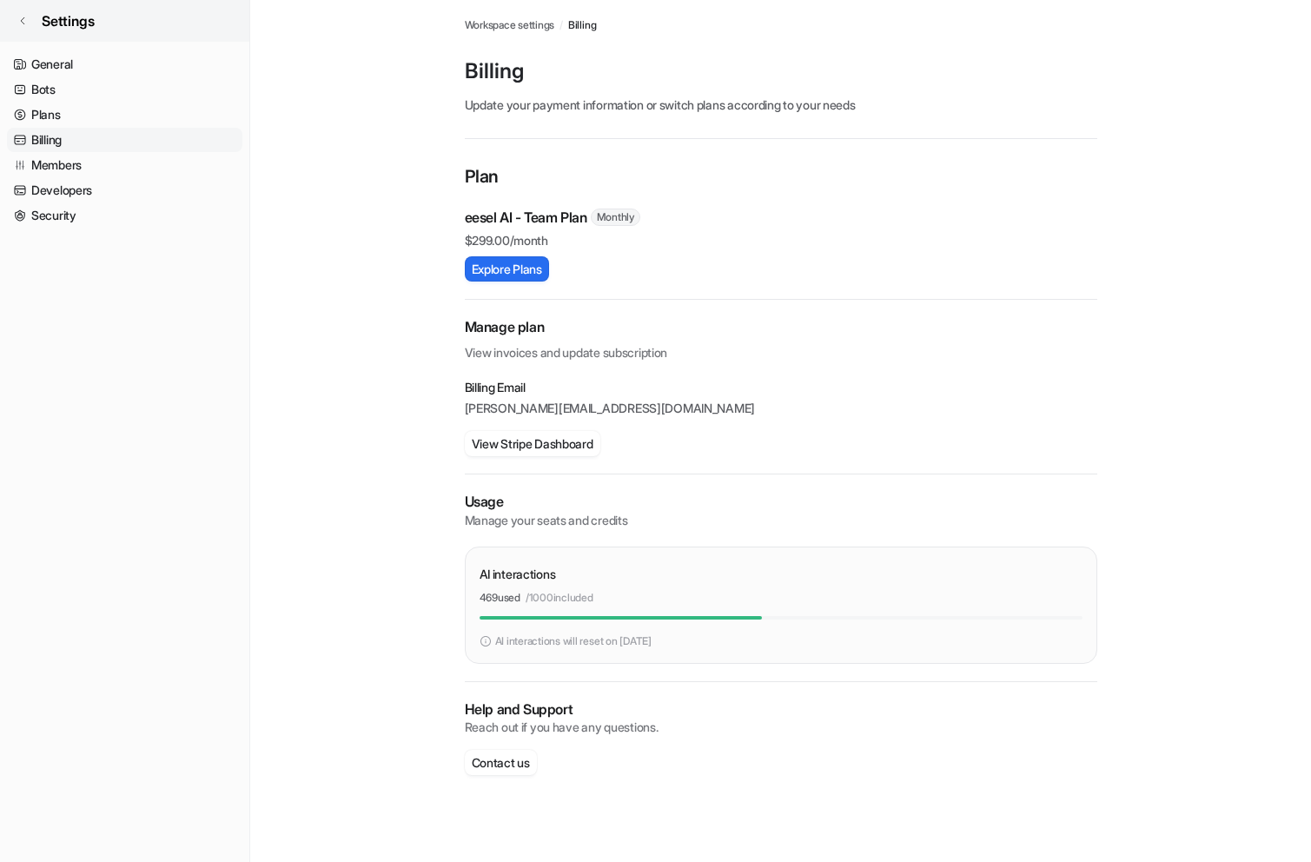
click at [24, 21] on icon at bounding box center [22, 21] width 10 height 10
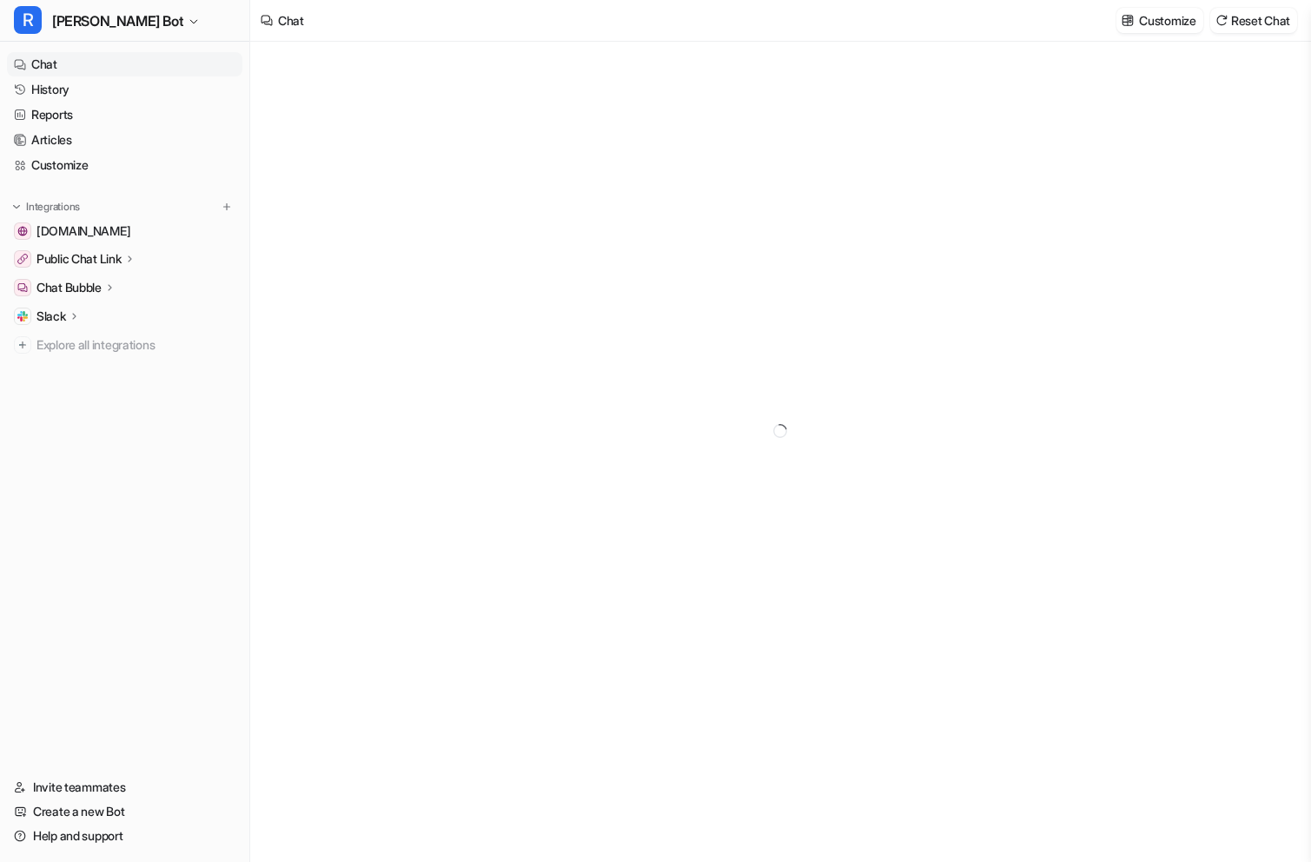
type textarea "**********"
